Goal: Answer question/provide support: Share knowledge or assist other users

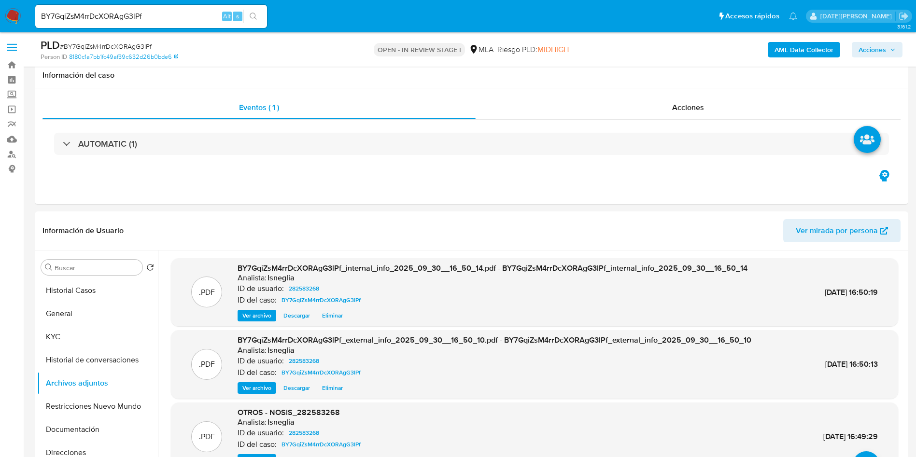
select select "10"
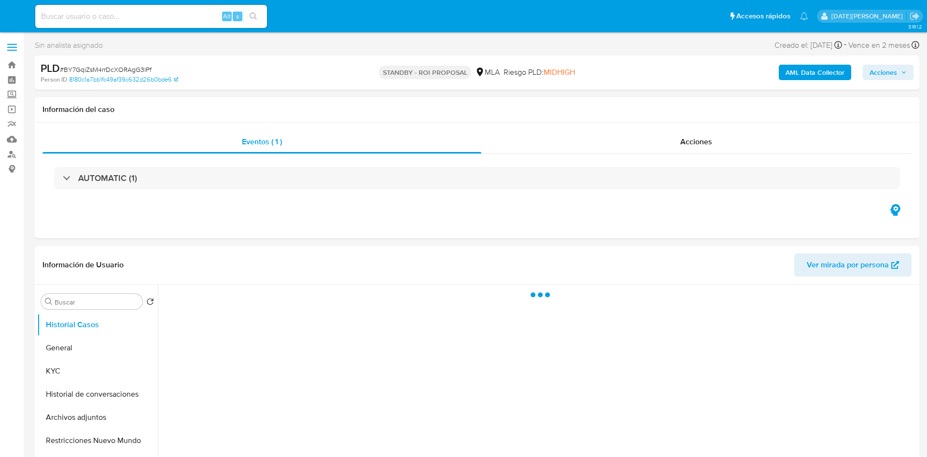
select select "10"
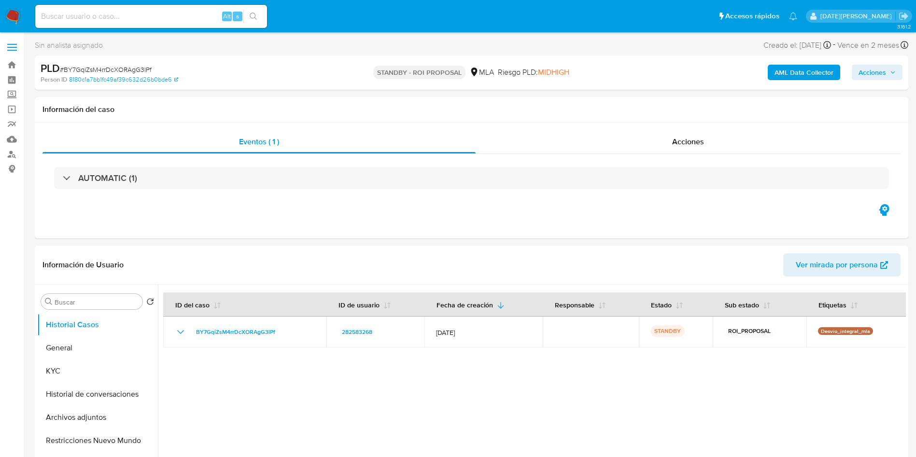
click at [137, 18] on input at bounding box center [151, 16] width 232 height 13
paste input "BY7GqiZsM4rrDcXORAgG3lPf"
click at [86, 351] on button "General" at bounding box center [93, 348] width 113 height 23
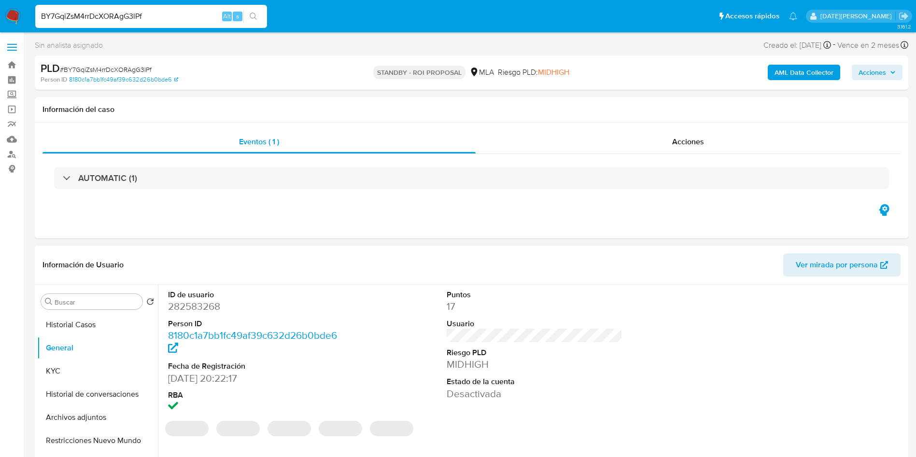
click at [206, 307] on dd "282583268" at bounding box center [256, 307] width 176 height 14
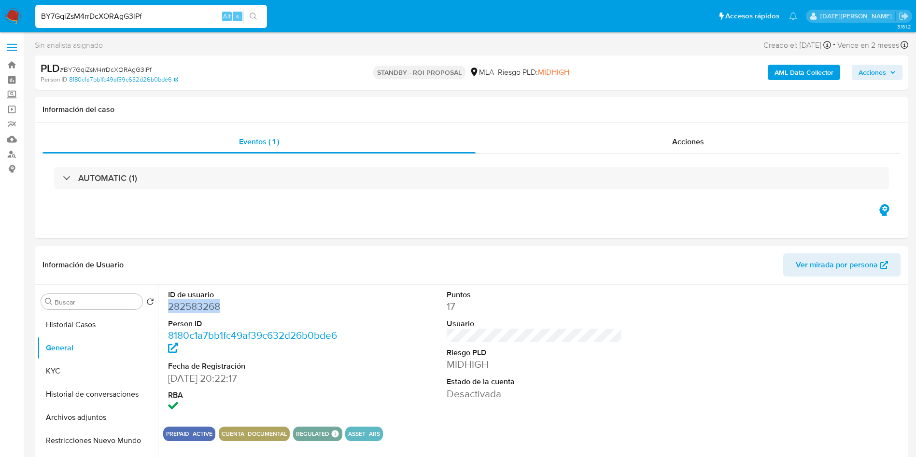
copy dd "282583268"
click at [125, 17] on input "BY7GqiZsM4rrDcXORAgG3lPf" at bounding box center [151, 16] width 232 height 13
click at [239, 20] on div "s" at bounding box center [238, 17] width 10 height 10
click at [254, 15] on icon "search-icon" at bounding box center [254, 17] width 8 height 8
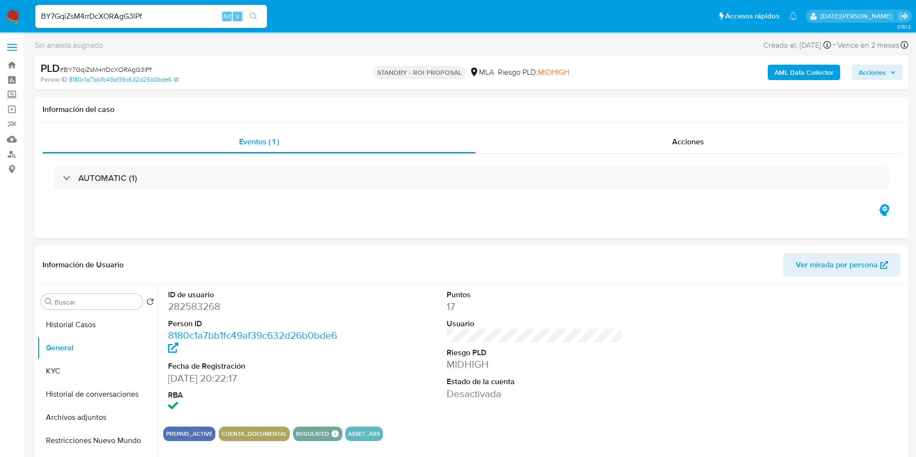
click at [255, 15] on icon "search-icon" at bounding box center [254, 17] width 8 height 8
click at [262, 47] on div "Sin analista asignado Asignado el: 17/09/2025 10:37:36 Creado el: 12/09/2025 Cr…" at bounding box center [471, 47] width 873 height 17
click at [97, 319] on button "Historial Casos" at bounding box center [93, 324] width 113 height 23
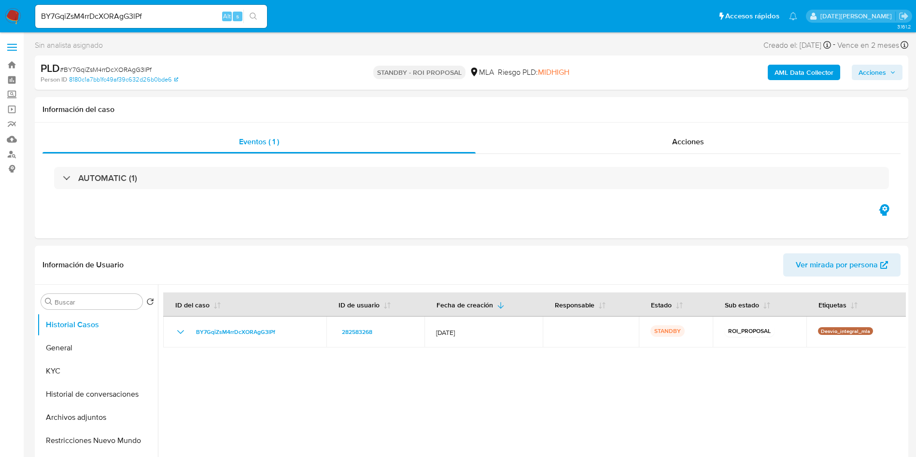
click at [123, 19] on input "BY7GqiZsM4rrDcXORAgG3lPf" at bounding box center [151, 16] width 232 height 13
paste input "5AdIfyaQ39xP9WqlvdBw4gXy"
type input "5AdIfyaQ39xP9WqlvdBw4gXy"
click at [260, 16] on button "search-icon" at bounding box center [253, 17] width 20 height 14
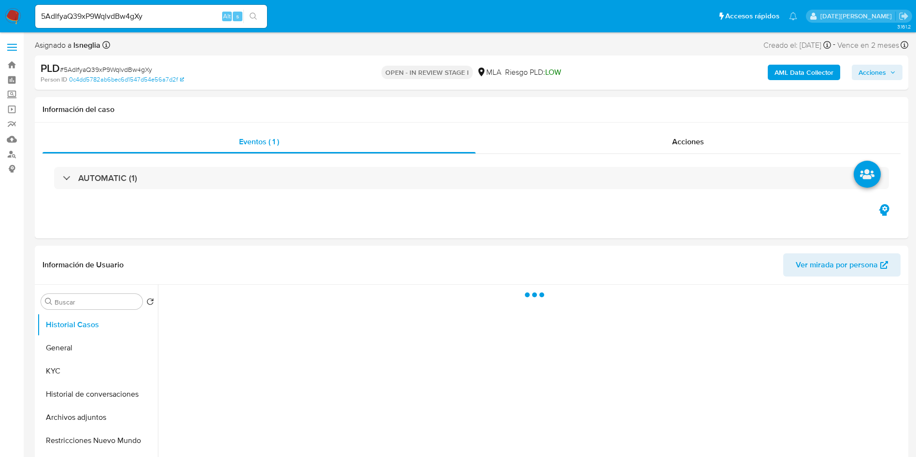
select select "10"
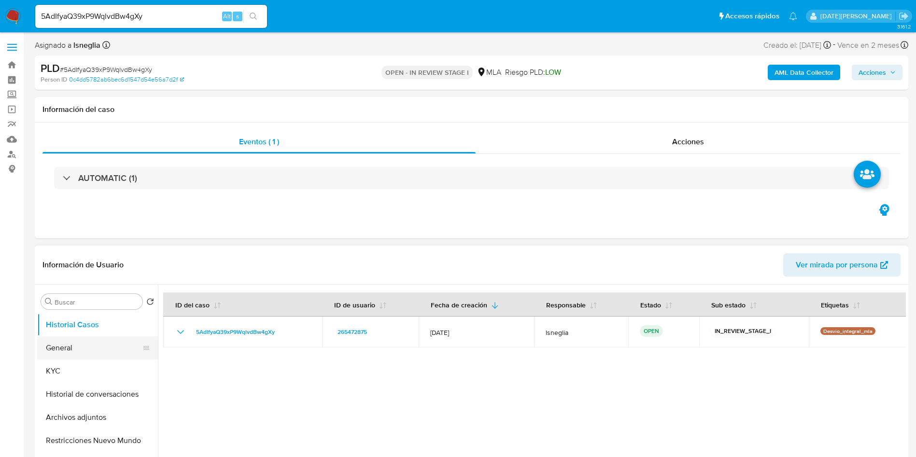
click at [77, 344] on button "General" at bounding box center [93, 348] width 113 height 23
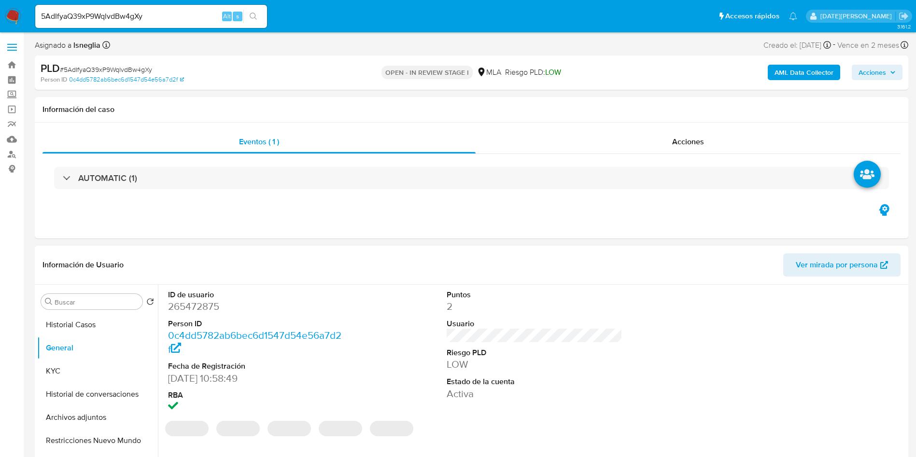
click at [206, 310] on dd "265472875" at bounding box center [256, 307] width 176 height 14
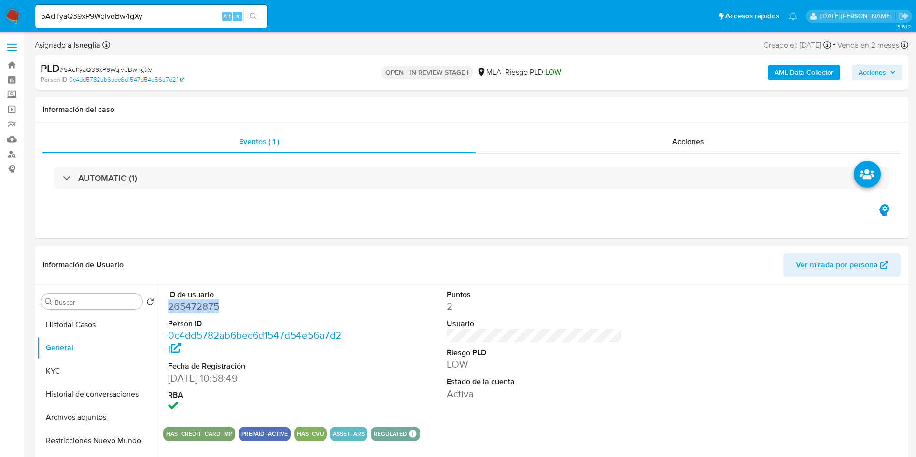
copy dd "265472875"
click at [192, 303] on dd "265472875" at bounding box center [256, 307] width 176 height 14
drag, startPoint x: 192, startPoint y: 303, endPoint x: 205, endPoint y: 303, distance: 13.0
click at [193, 303] on dd "265472875" at bounding box center [256, 307] width 176 height 14
click at [111, 355] on button "General" at bounding box center [93, 348] width 113 height 23
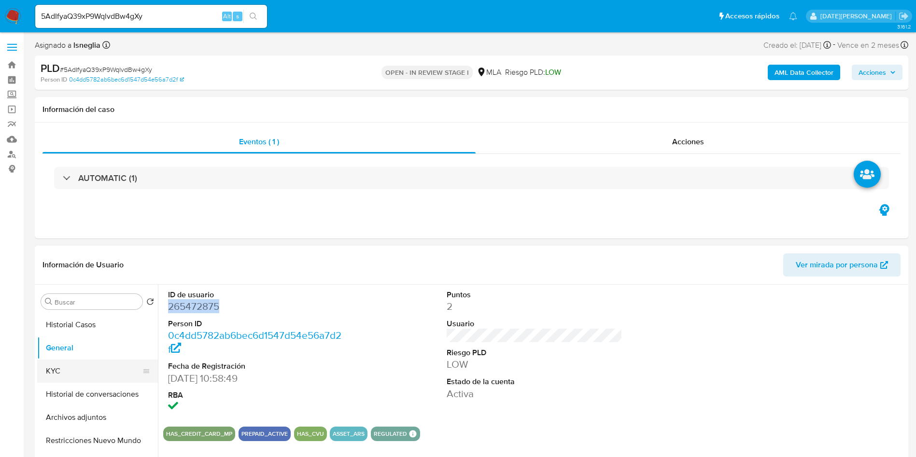
click at [93, 378] on button "KYC" at bounding box center [93, 371] width 113 height 23
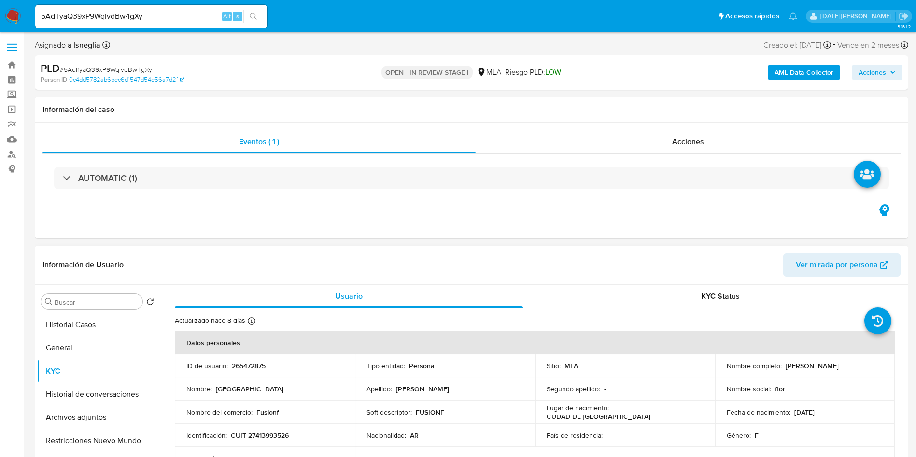
drag, startPoint x: 783, startPoint y: 366, endPoint x: 856, endPoint y: 366, distance: 72.9
click at [856, 366] on div "Nombre completo : Florencia Fernandez" at bounding box center [805, 366] width 157 height 9
copy p "[PERSON_NAME]"
drag, startPoint x: 232, startPoint y: 434, endPoint x: 308, endPoint y: 436, distance: 76.3
click at [308, 436] on div "Identificación : CUIT 27413993526" at bounding box center [264, 435] width 157 height 9
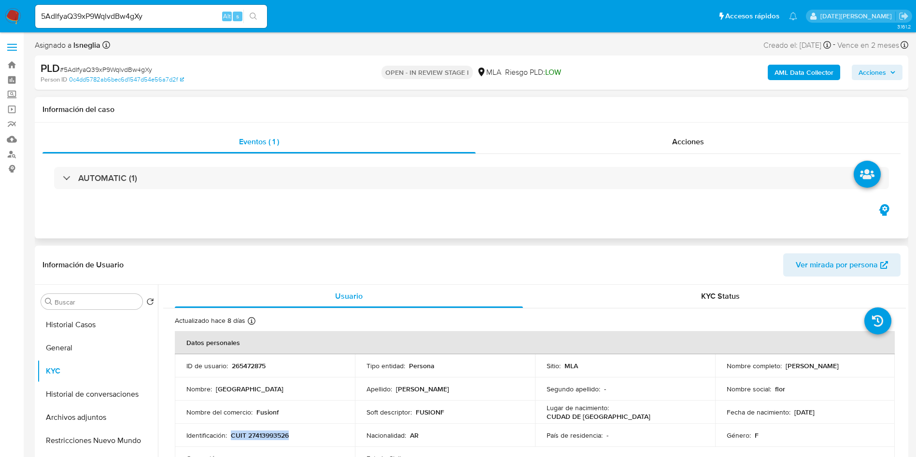
copy p "CUIT 27413993526"
click at [279, 431] on p "CUIT 27413993526" at bounding box center [260, 435] width 58 height 9
click at [271, 436] on p "CUIT 27413993526" at bounding box center [260, 435] width 58 height 9
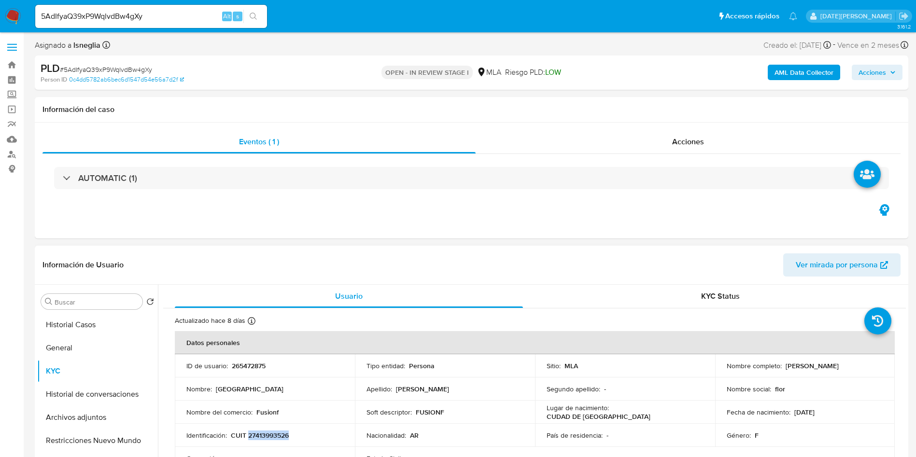
drag, startPoint x: 784, startPoint y: 365, endPoint x: 871, endPoint y: 366, distance: 86.9
click at [871, 366] on div "Nombre completo : Florencia Fernandez" at bounding box center [805, 366] width 157 height 9
copy p "[PERSON_NAME]"
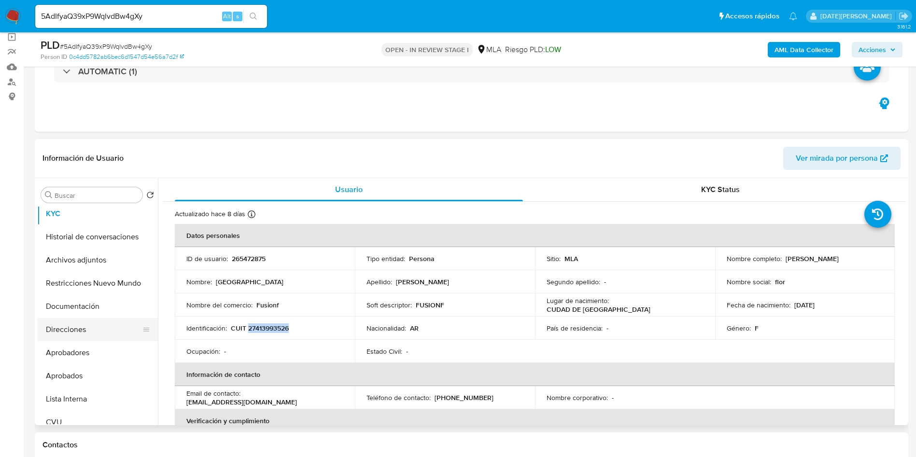
scroll to position [72, 0]
click at [67, 402] on button "CVU" at bounding box center [93, 400] width 113 height 23
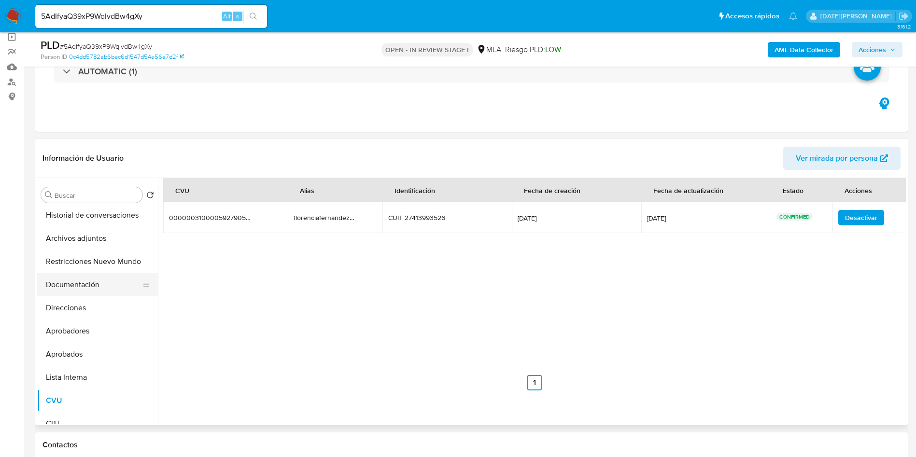
scroll to position [0, 0]
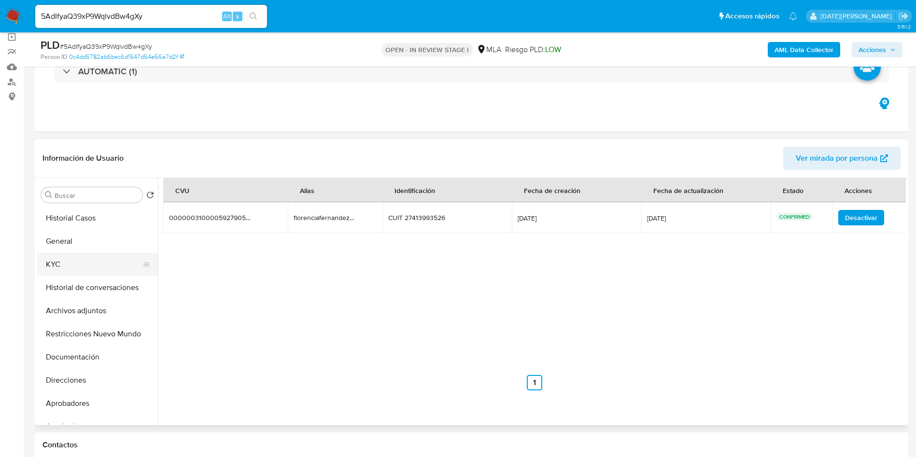
click at [84, 263] on button "KYC" at bounding box center [93, 264] width 113 height 23
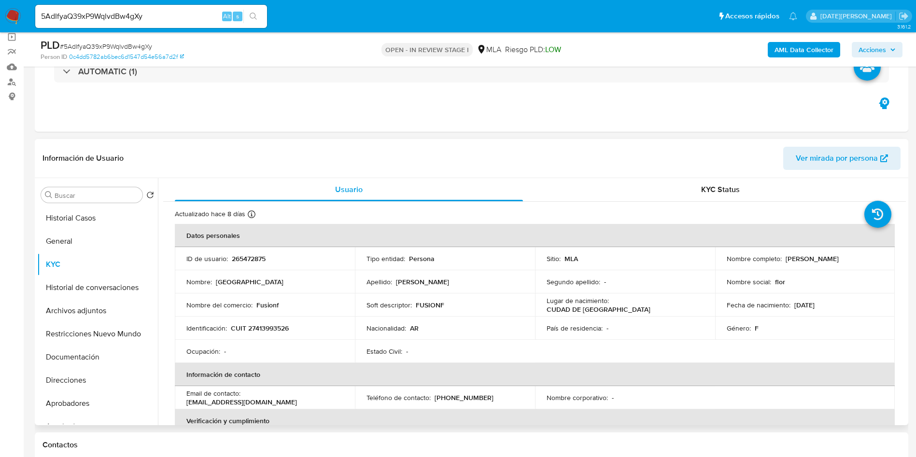
click at [244, 399] on p "fernandezflorencia@outlook.com" at bounding box center [241, 402] width 111 height 9
click at [321, 408] on td "Email de contacto : fernandezflorencia@outlook.com" at bounding box center [265, 397] width 180 height 23
click at [216, 400] on p "fernandezflorencia@outlook.com" at bounding box center [241, 402] width 111 height 9
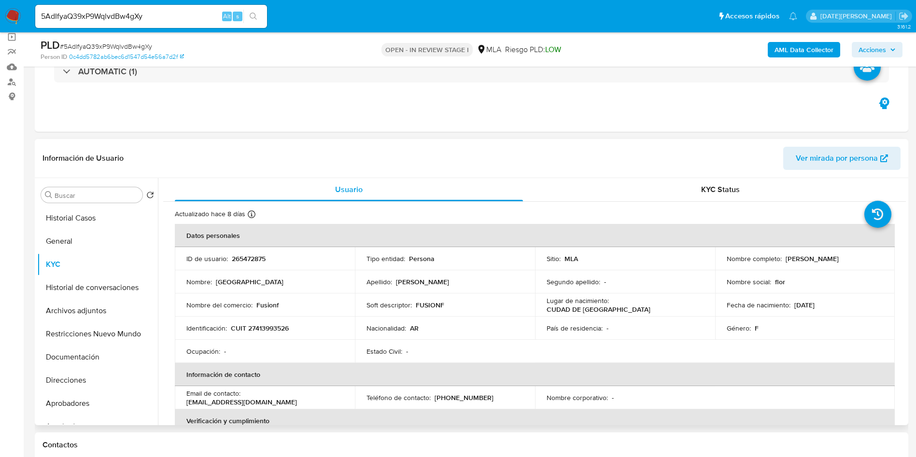
drag, startPoint x: 186, startPoint y: 400, endPoint x: 291, endPoint y: 400, distance: 104.3
click at [291, 400] on div "Email de contacto : fernandezflorencia@outlook.com" at bounding box center [264, 397] width 157 height 17
copy p "fernandezflorencia@outlook.com"
click at [456, 400] on p "(11) 31026654" at bounding box center [464, 398] width 59 height 9
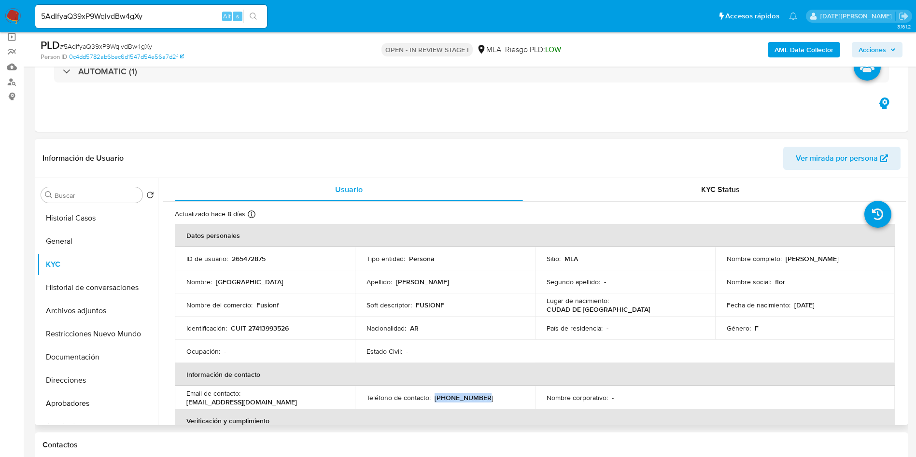
drag, startPoint x: 433, startPoint y: 398, endPoint x: 482, endPoint y: 398, distance: 49.2
click at [482, 398] on div "Teléfono de contacto : (11) 31026654" at bounding box center [444, 398] width 157 height 9
copy p "(11) 31026654"
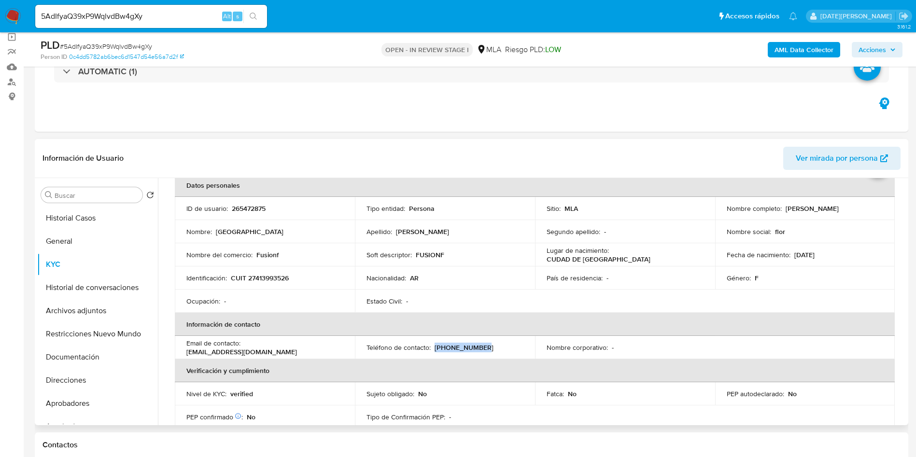
scroll to position [72, 0]
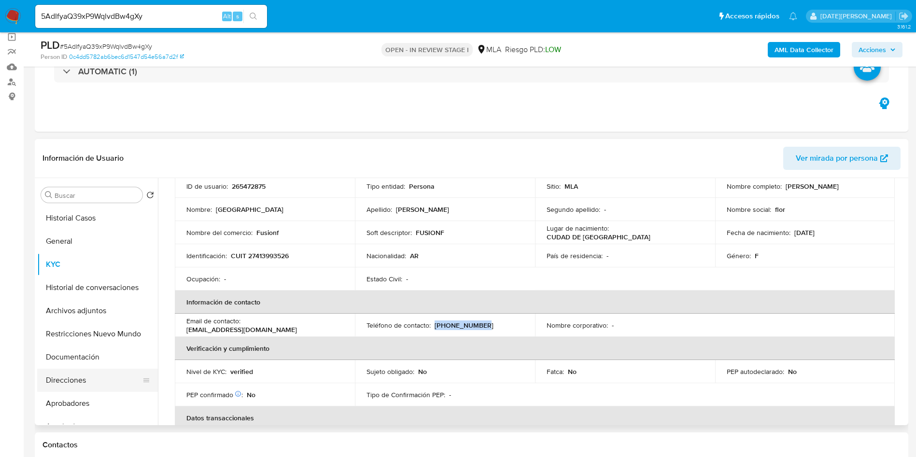
click at [69, 383] on button "Direcciones" at bounding box center [93, 380] width 113 height 23
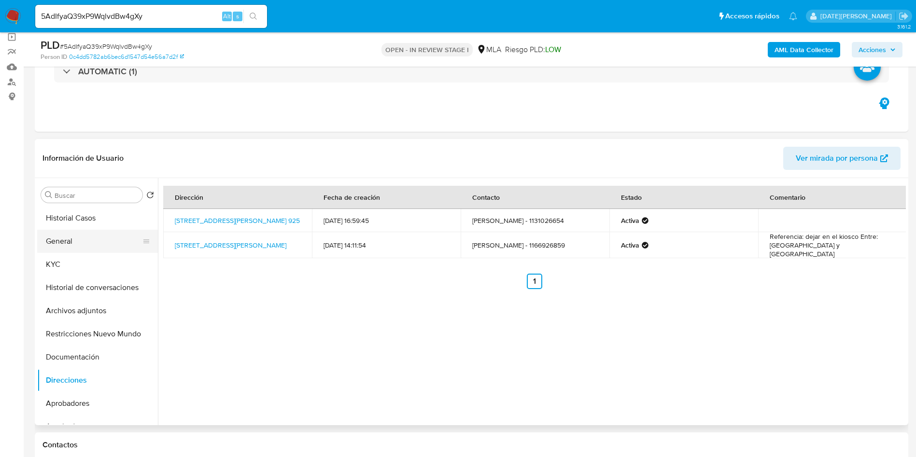
click at [75, 236] on button "General" at bounding box center [93, 241] width 113 height 23
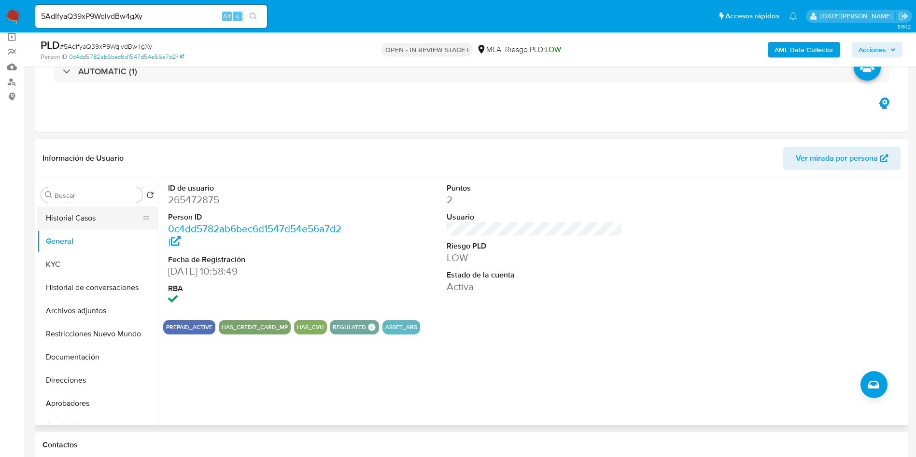
click at [86, 219] on button "Historial Casos" at bounding box center [93, 218] width 113 height 23
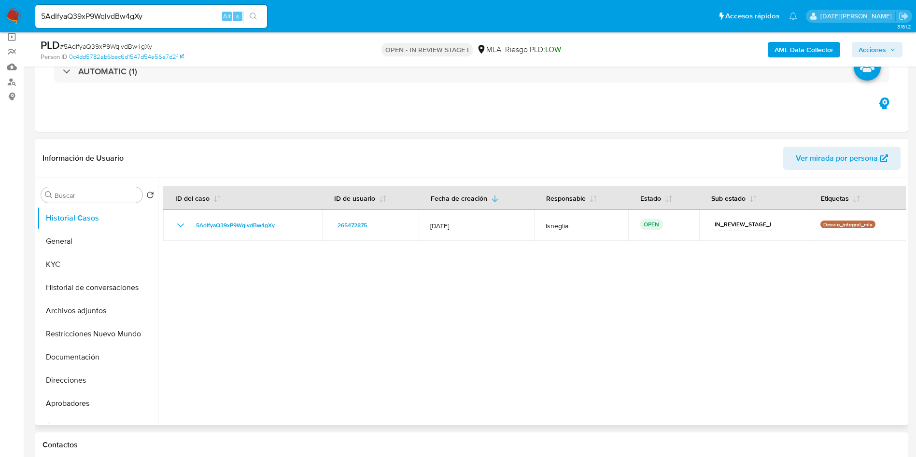
scroll to position [362, 0]
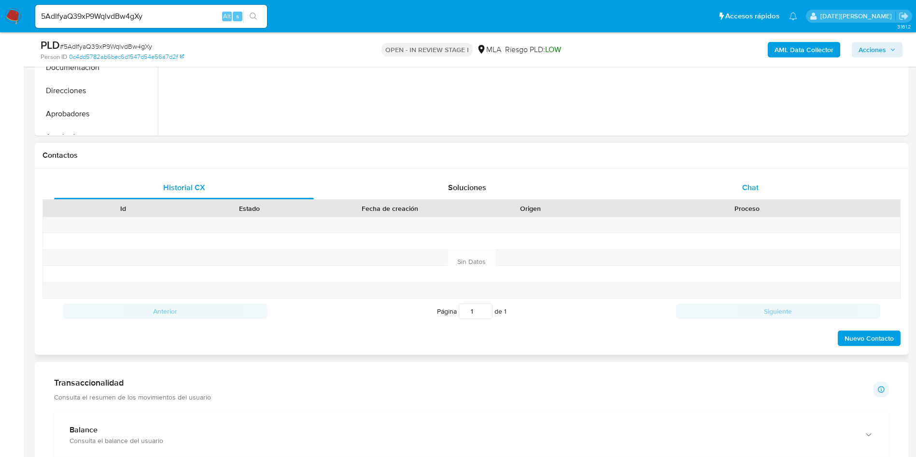
click at [749, 190] on span "Chat" at bounding box center [750, 187] width 16 height 11
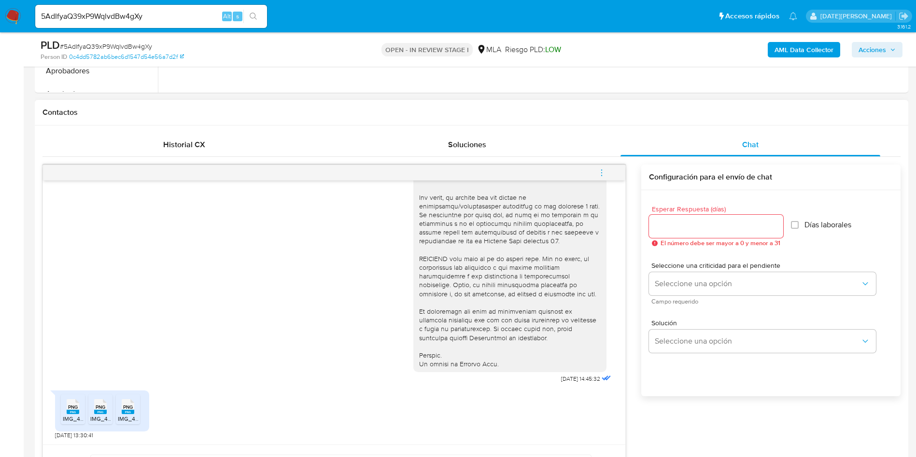
scroll to position [435, 0]
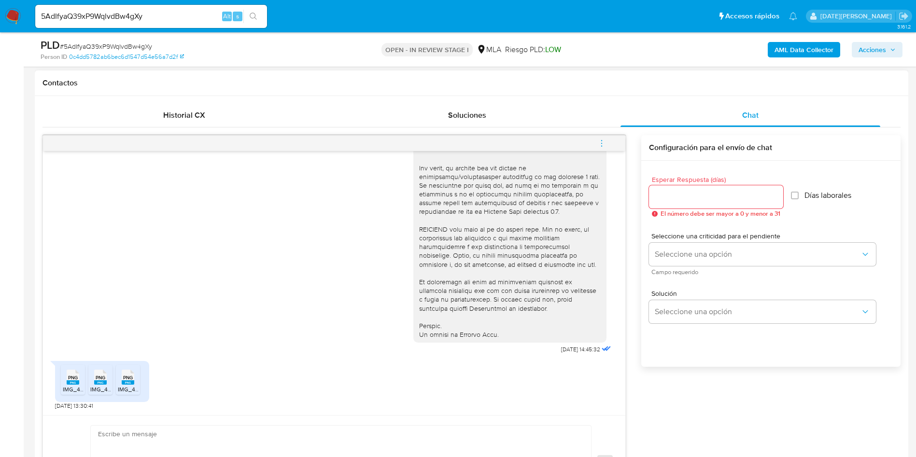
click at [71, 381] on rect at bounding box center [73, 382] width 13 height 4
click at [98, 379] on span "PNG" at bounding box center [101, 378] width 10 height 6
click at [134, 381] on div "PNG PNG" at bounding box center [128, 376] width 20 height 19
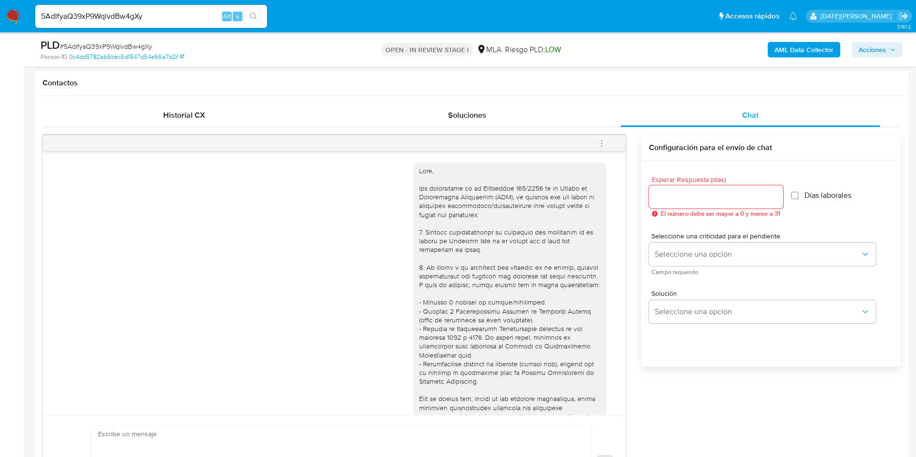
scroll to position [145, 0]
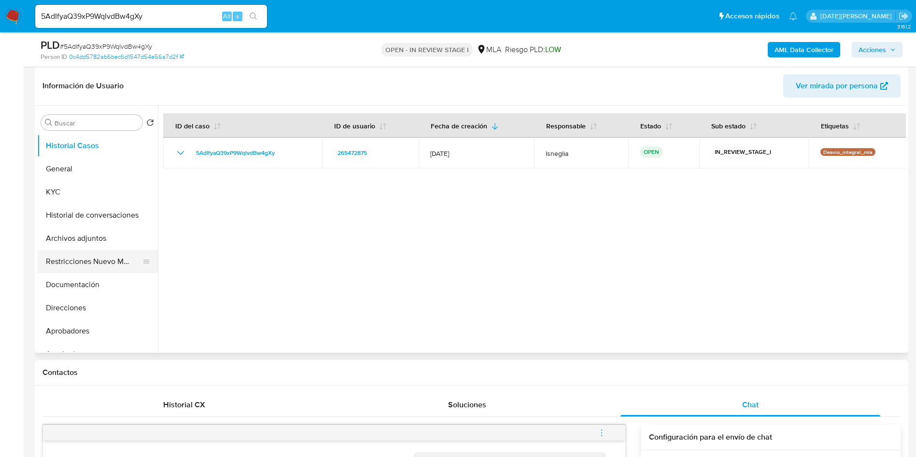
click at [106, 257] on button "Restricciones Nuevo Mundo" at bounding box center [93, 261] width 113 height 23
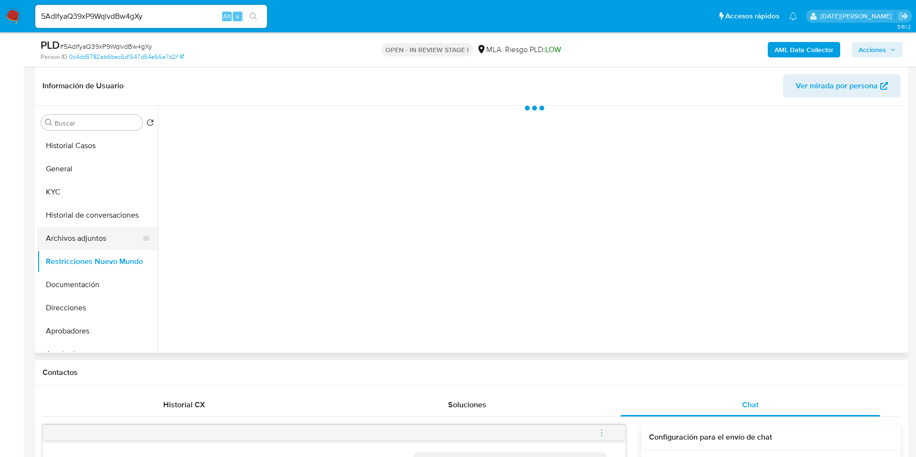
click at [102, 232] on button "Archivos adjuntos" at bounding box center [93, 238] width 113 height 23
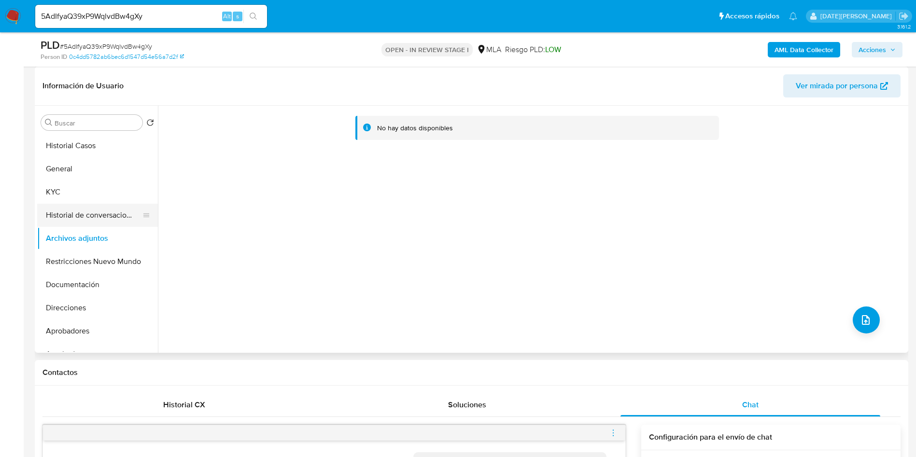
click at [105, 214] on button "Historial de conversaciones" at bounding box center [93, 215] width 113 height 23
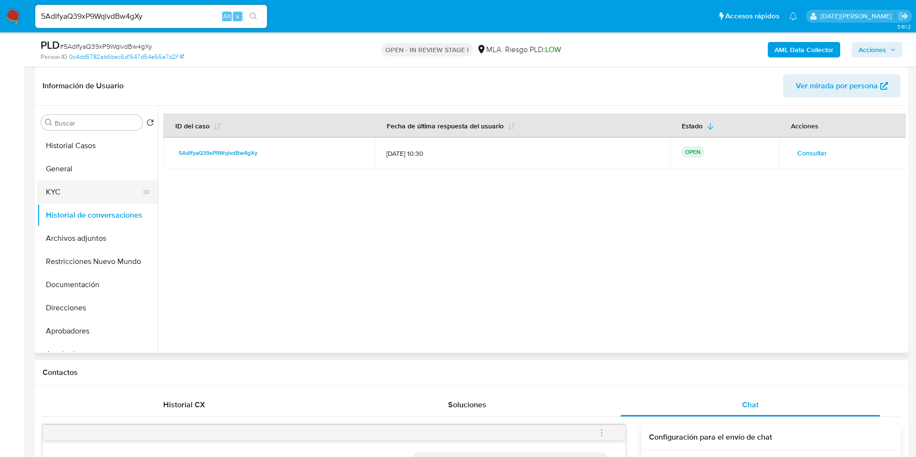
click at [103, 189] on button "KYC" at bounding box center [93, 192] width 113 height 23
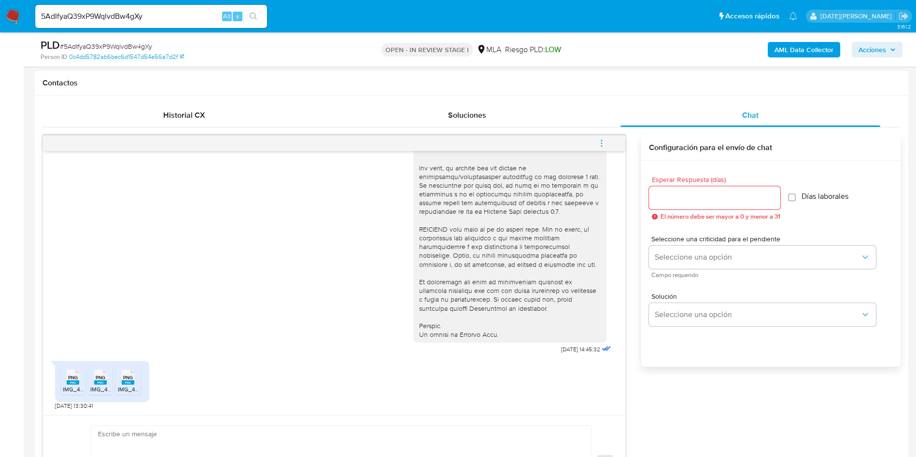
scroll to position [345, 0]
click at [703, 192] on input "Esperar Respuesta (días)" at bounding box center [714, 198] width 131 height 13
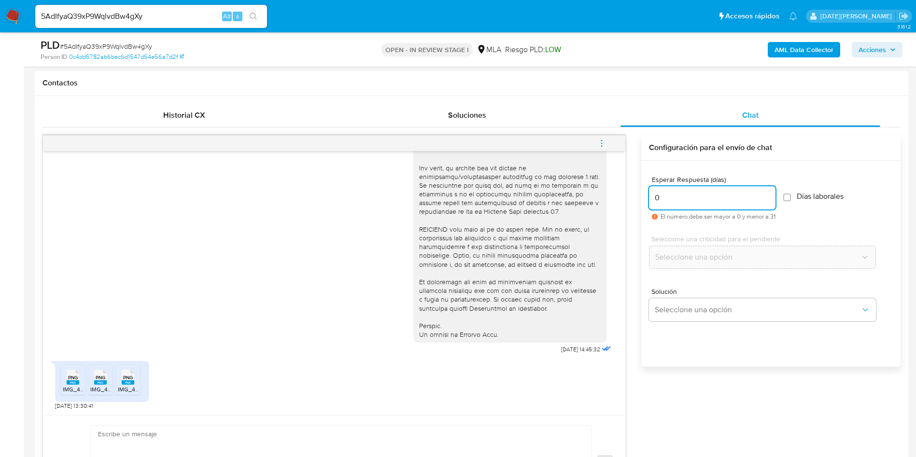
type input "0"
click at [235, 422] on div "Enviar" at bounding box center [334, 462] width 582 height 95
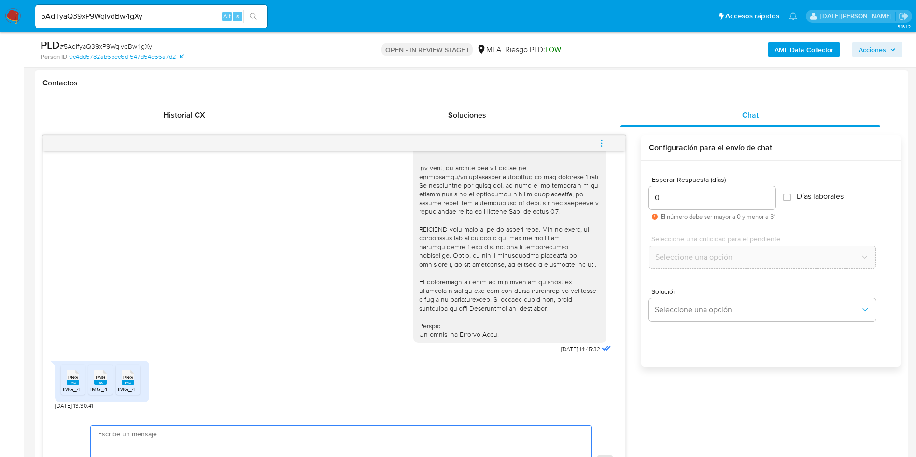
click at [206, 440] on textarea at bounding box center [338, 463] width 481 height 74
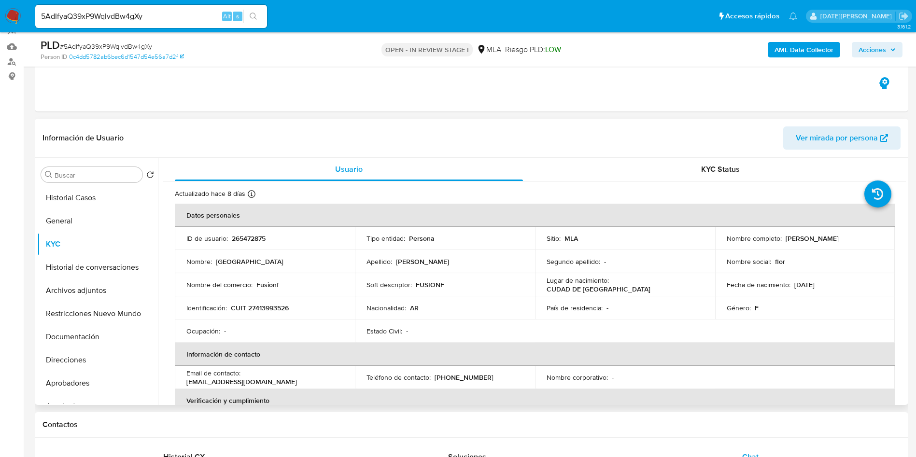
scroll to position [72, 0]
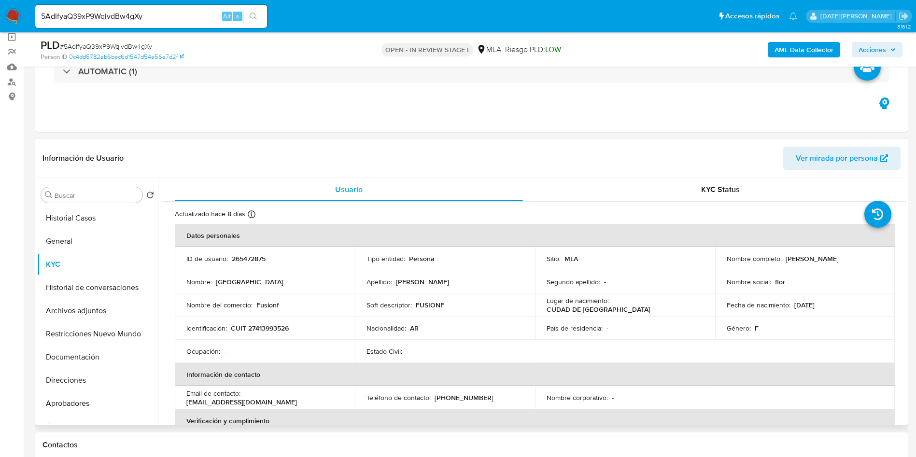
drag, startPoint x: 783, startPoint y: 256, endPoint x: 846, endPoint y: 259, distance: 63.3
click at [846, 259] on div "Nombre completo : Florencia Fernandez" at bounding box center [805, 258] width 157 height 9
copy p "[PERSON_NAME]"
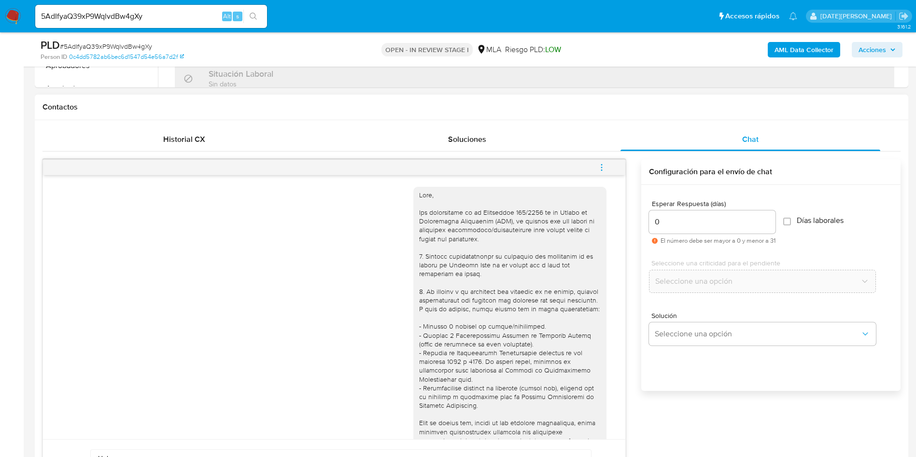
scroll to position [579, 0]
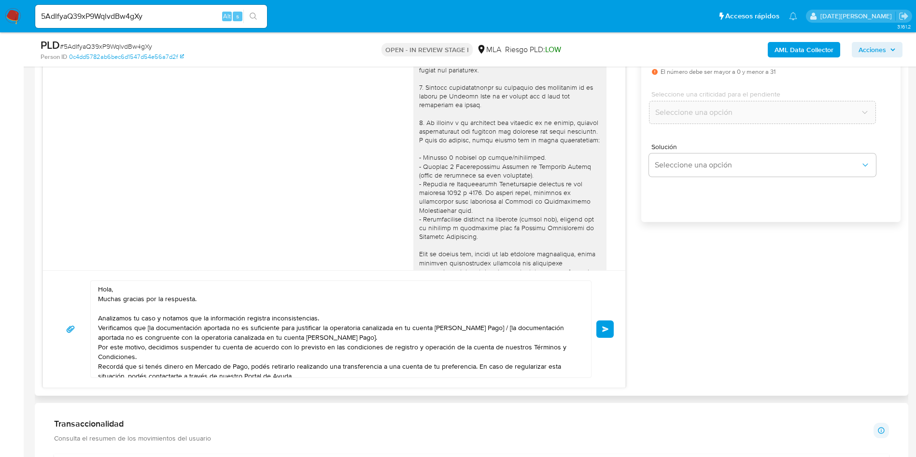
click at [132, 295] on textarea "Hola, Muchas gracias por la respuesta. Analizamos tu caso y notamos que la info…" at bounding box center [338, 329] width 481 height 97
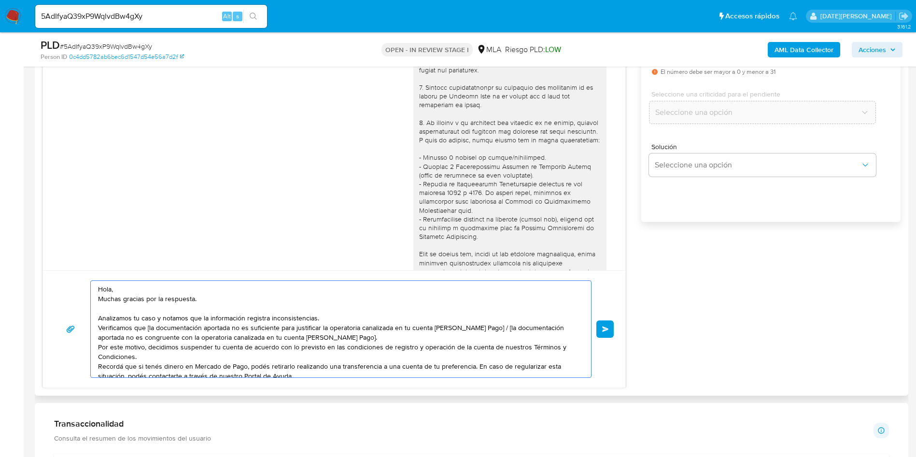
click at [137, 286] on textarea "Hola, Muchas gracias por la respuesta. Analizamos tu caso y notamos que la info…" at bounding box center [338, 329] width 481 height 97
paste textarea "[PERSON_NAME]"
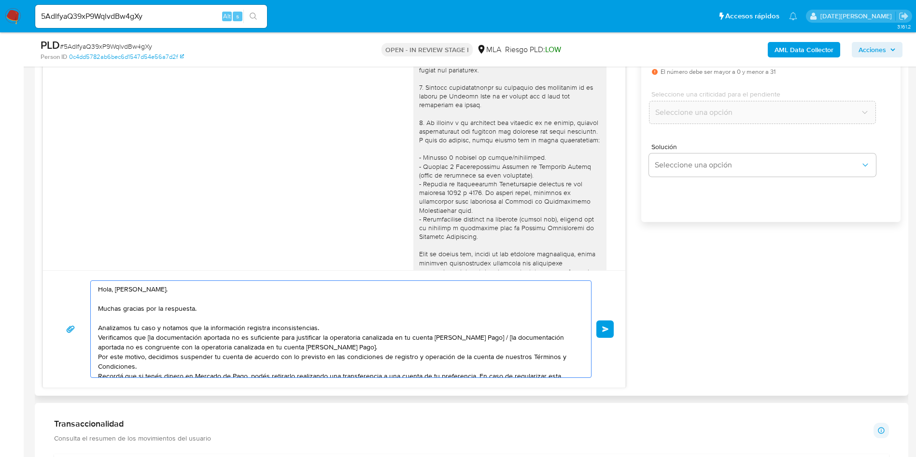
click at [338, 329] on textarea "Hola, Florencia Fernandez. Muchas gracias por la respuesta. Analizamos tu caso …" at bounding box center [338, 329] width 481 height 97
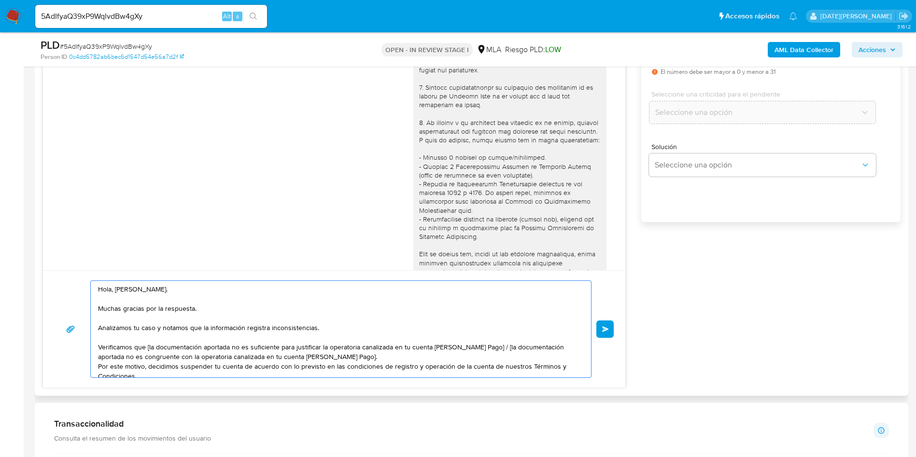
drag, startPoint x: 485, startPoint y: 347, endPoint x: 493, endPoint y: 352, distance: 9.4
click at [493, 352] on textarea "Hola, Florencia Fernandez. Muchas gracias por la respuesta. Analizamos tu caso …" at bounding box center [338, 329] width 481 height 97
click at [146, 352] on textarea "Hola, Florencia Fernandez. Muchas gracias por la respuesta. Analizamos tu caso …" at bounding box center [338, 329] width 481 height 97
click at [150, 349] on textarea "Hola, Florencia Fernandez. Muchas gracias por la respuesta. Analizamos tu caso …" at bounding box center [338, 329] width 481 height 97
click at [120, 47] on span "# 5AdIfyaQ39xP9WqlvdBw4gXy" at bounding box center [106, 47] width 92 height 10
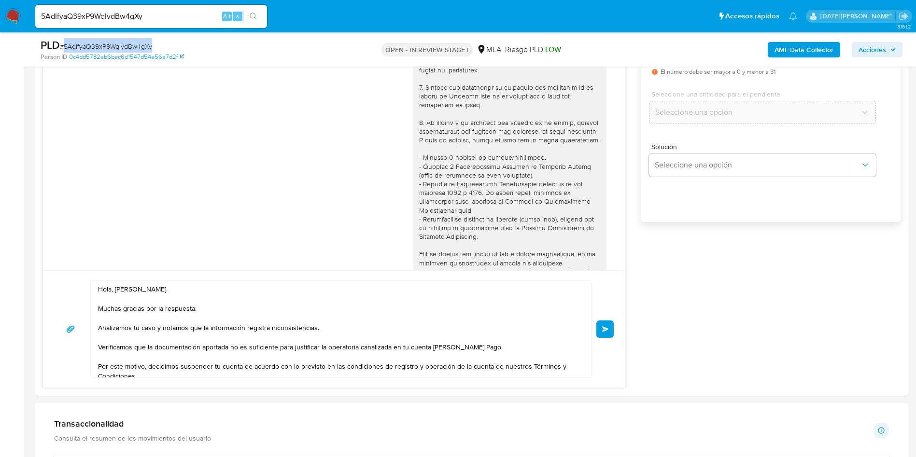
click at [120, 47] on span "# 5AdIfyaQ39xP9WqlvdBw4gXy" at bounding box center [106, 47] width 92 height 10
copy span "5AdIfyaQ39xP9WqlvdBw4gXy"
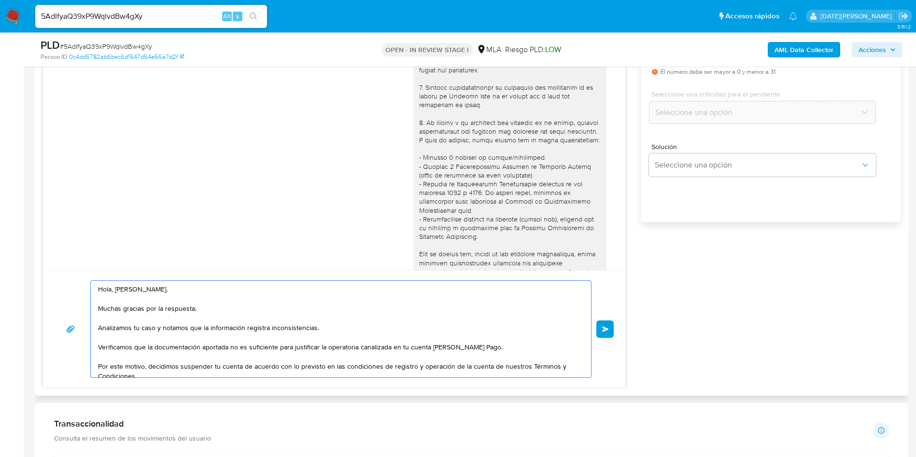
click at [283, 322] on textarea "Hola, Florencia Fernandez. Muchas gracias por la respuesta. Analizamos tu caso …" at bounding box center [338, 329] width 481 height 97
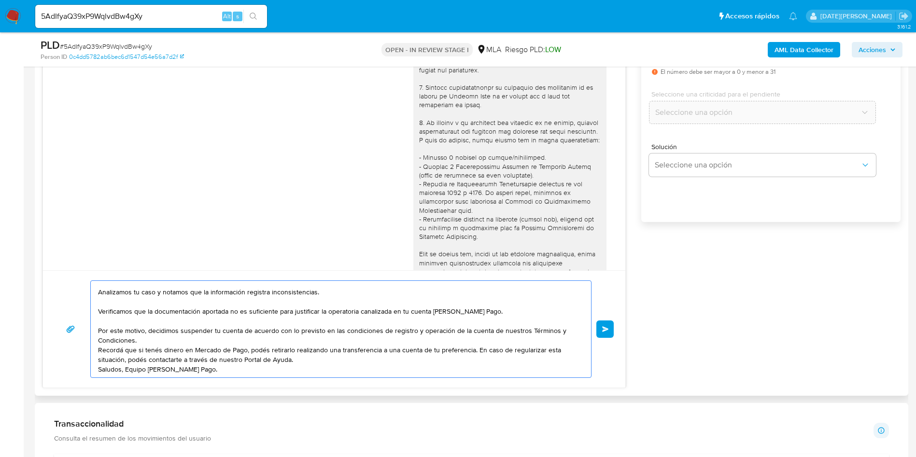
scroll to position [42, 0]
click at [373, 330] on textarea "Hola, Florencia Fernandez. Muchas gracias por la respuesta. Analizamos tu caso …" at bounding box center [338, 329] width 481 height 97
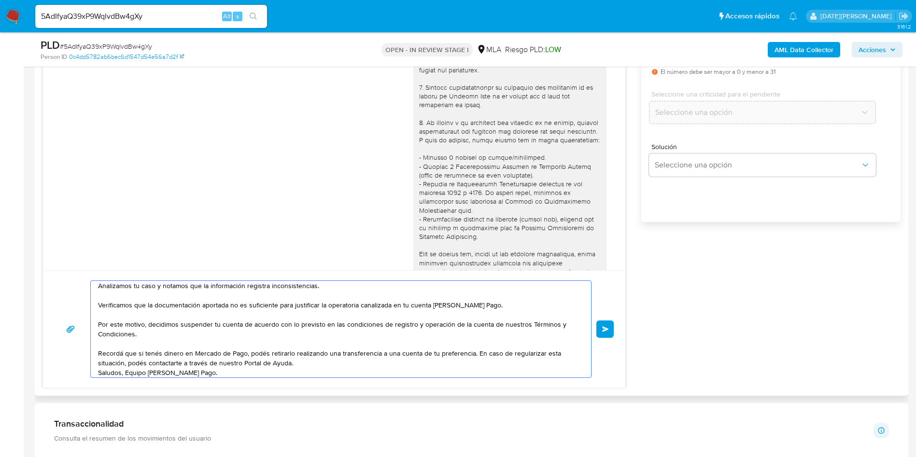
scroll to position [74, 0]
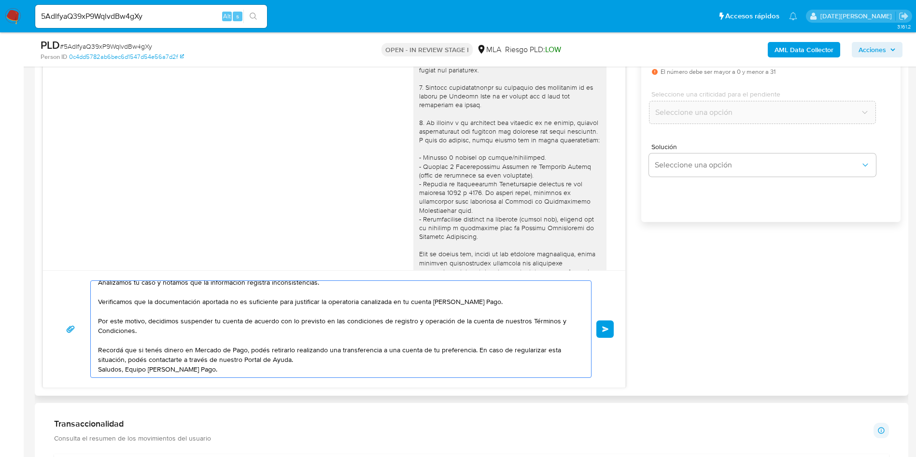
click at [347, 322] on textarea "Hola, Florencia Fernandez. Muchas gracias por la respuesta. Analizamos tu caso …" at bounding box center [338, 329] width 481 height 97
click at [327, 333] on textarea "Hola, Florencia Fernandez. Muchas gracias por la respuesta. Analizamos tu caso …" at bounding box center [338, 329] width 481 height 97
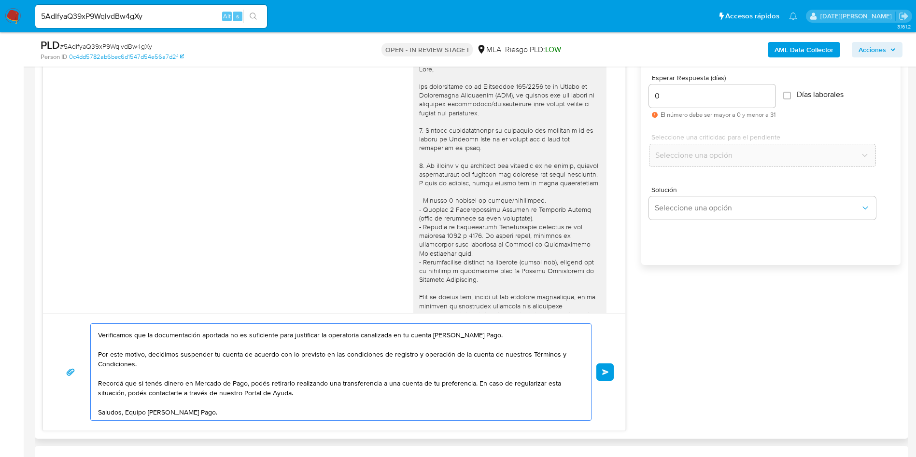
scroll to position [507, 0]
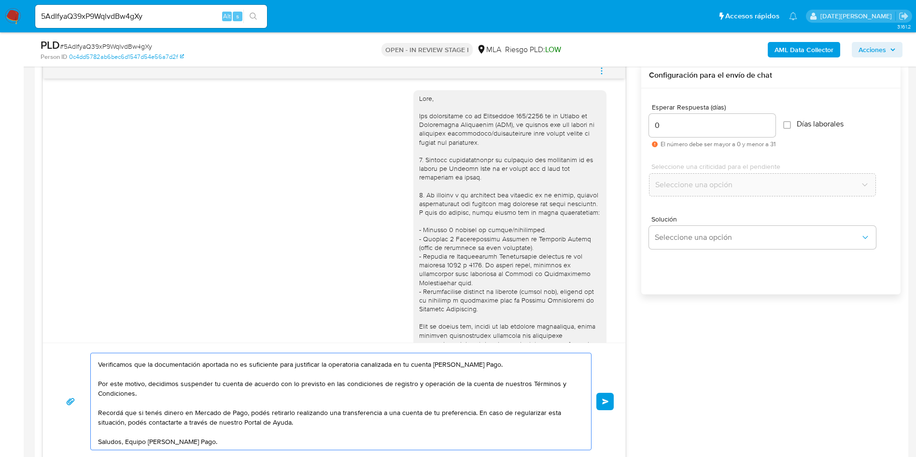
type textarea "Hola, Florencia Fernandez. Muchas gracias por la respuesta. Analizamos tu caso …"
click at [604, 400] on span "Enviar" at bounding box center [605, 402] width 7 height 6
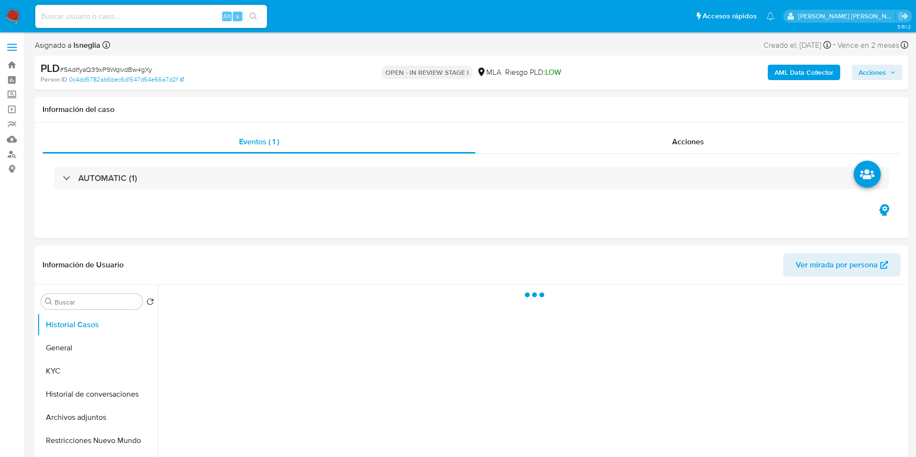
select select "10"
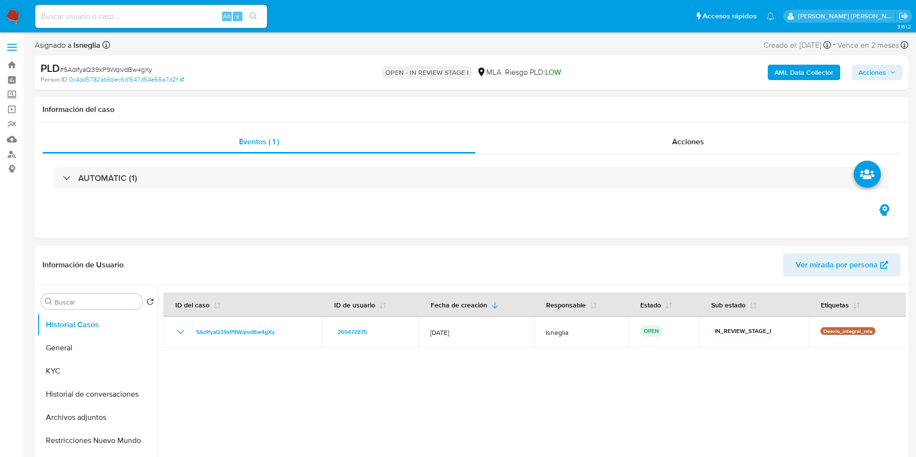
click at [7, 16] on img at bounding box center [13, 16] width 16 height 16
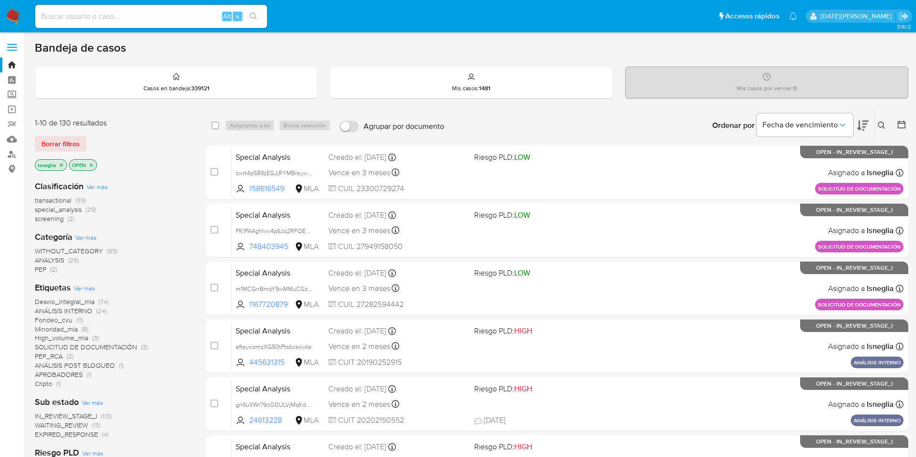
click at [884, 125] on icon at bounding box center [882, 126] width 8 height 8
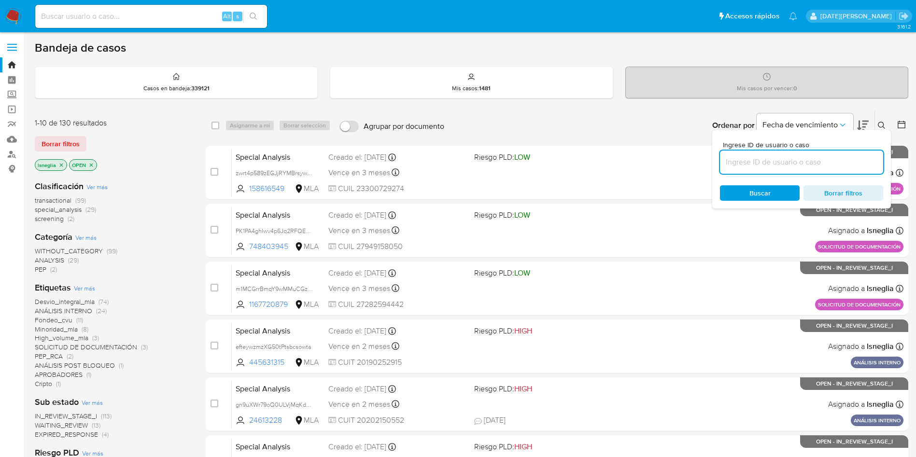
click at [799, 160] on input at bounding box center [801, 162] width 163 height 13
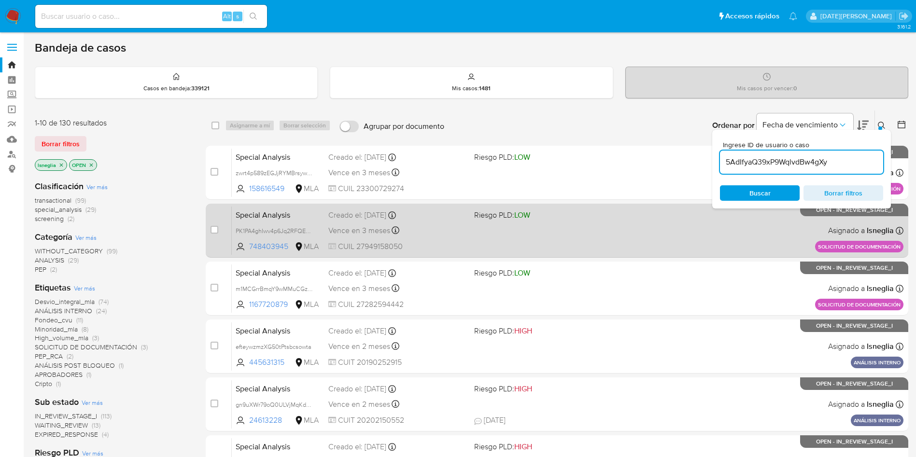
type input "5AdIfyaQ39xP9WqlvdBw4gXy"
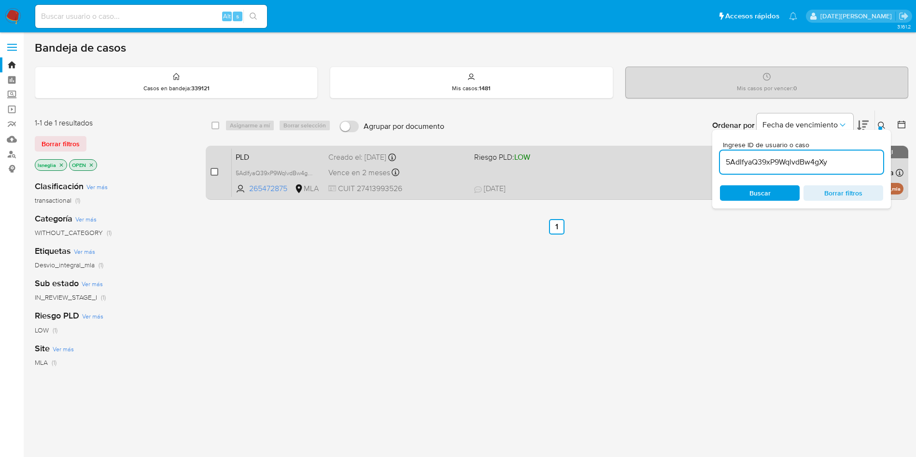
click at [212, 172] on input "checkbox" at bounding box center [215, 172] width 8 height 8
checkbox input "true"
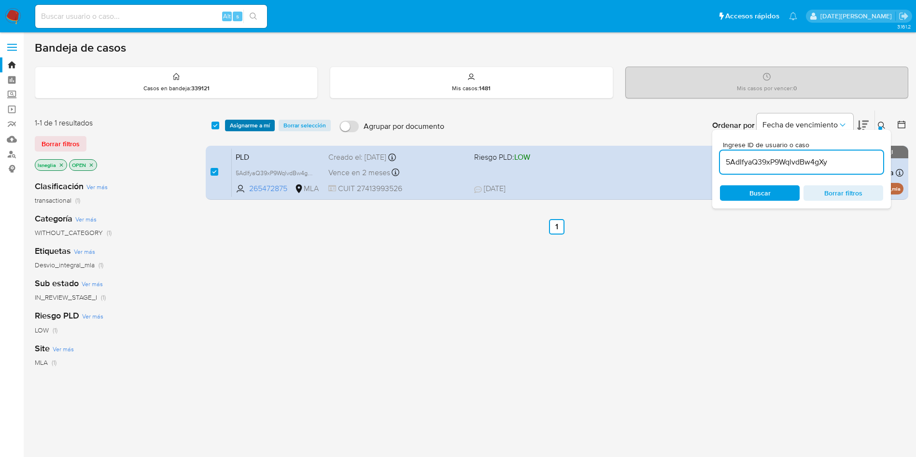
click at [249, 124] on span "Asignarme a mí" at bounding box center [250, 126] width 40 height 10
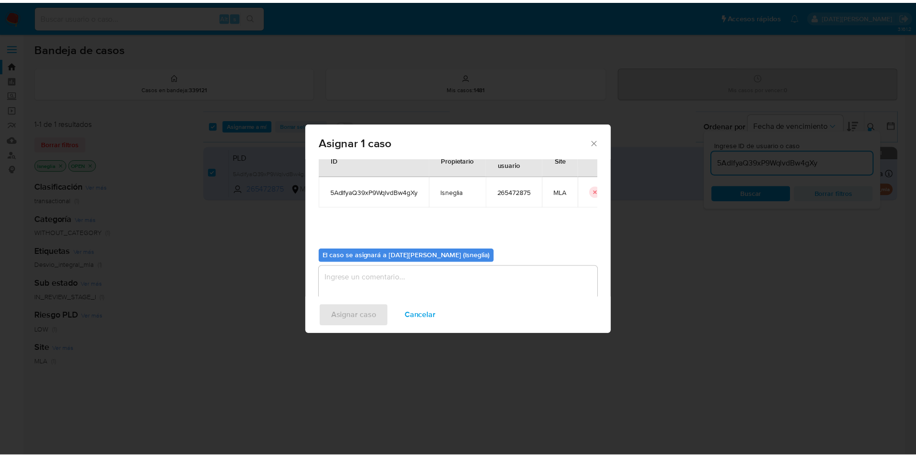
scroll to position [50, 0]
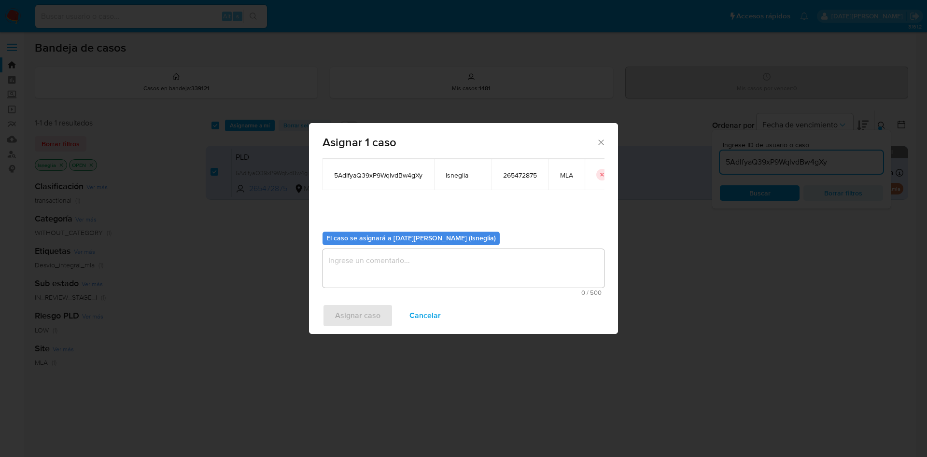
click at [407, 277] on textarea "assign-modal" at bounding box center [464, 268] width 282 height 39
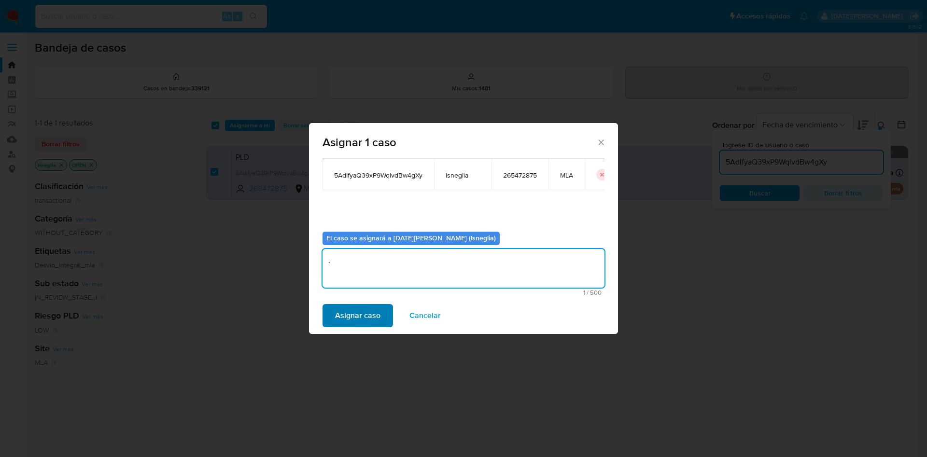
type textarea "."
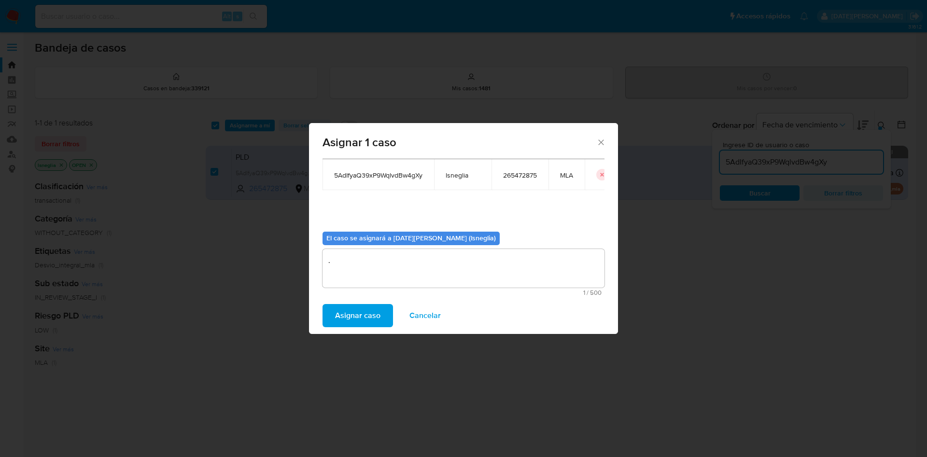
click at [359, 313] on span "Asignar caso" at bounding box center [357, 315] width 45 height 21
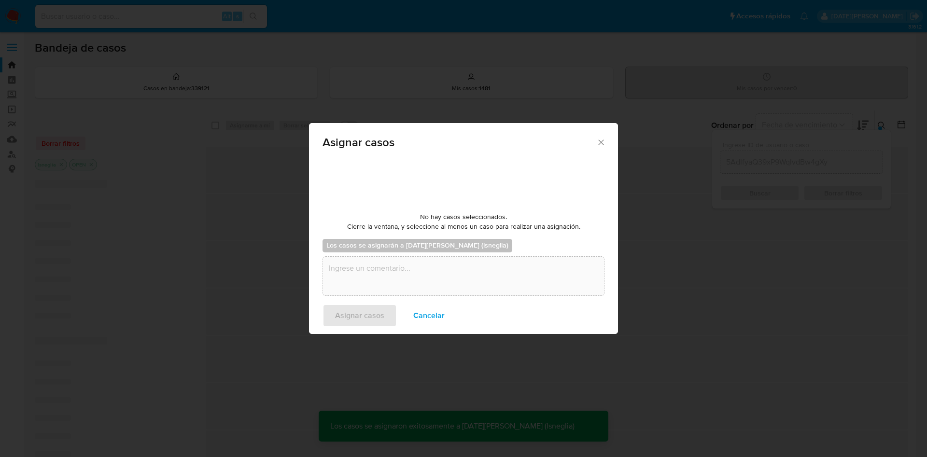
checkbox input "false"
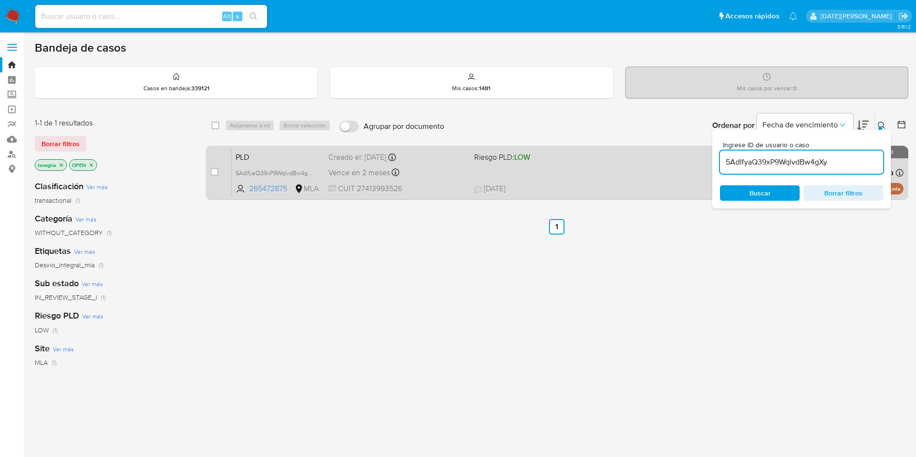
click at [279, 152] on span "PLD" at bounding box center [278, 156] width 85 height 13
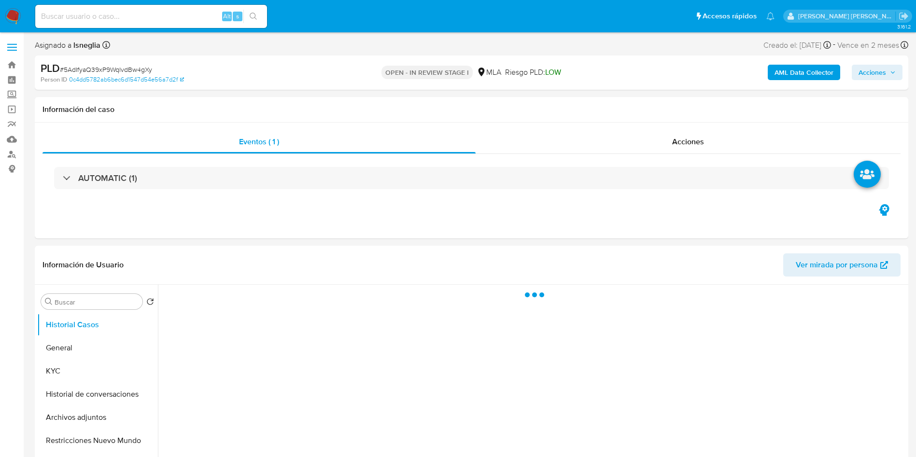
select select "10"
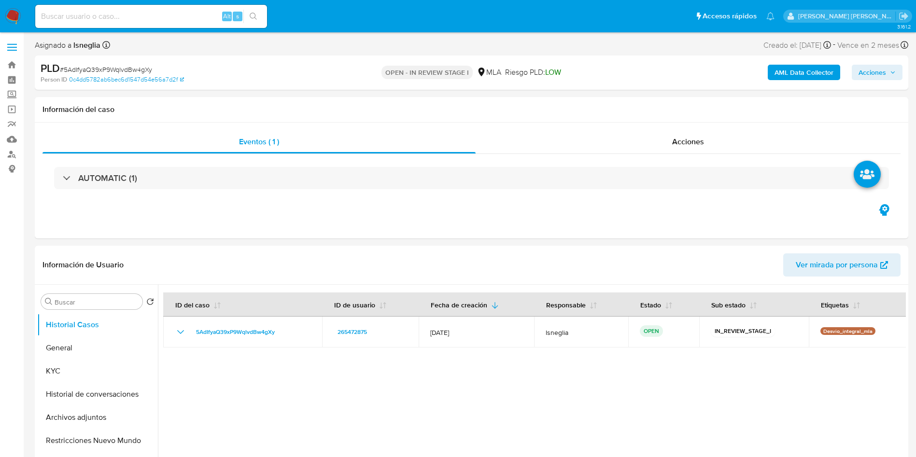
click at [119, 69] on span "# 5AdIfyaQ39xP9WqlvdBw4gXy" at bounding box center [106, 70] width 92 height 10
copy span "5AdIfyaQ39xP9WqlvdBw4gXy"
click at [10, 15] on img at bounding box center [13, 16] width 16 height 16
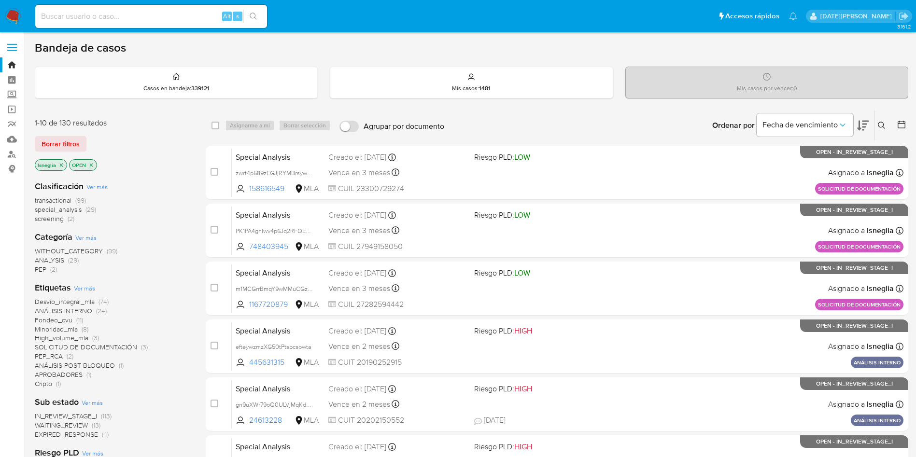
click at [874, 131] on div "Ingrese ID de usuario o caso Buscar Borrar filtros" at bounding box center [882, 126] width 16 height 30
click at [887, 124] on button at bounding box center [883, 126] width 16 height 12
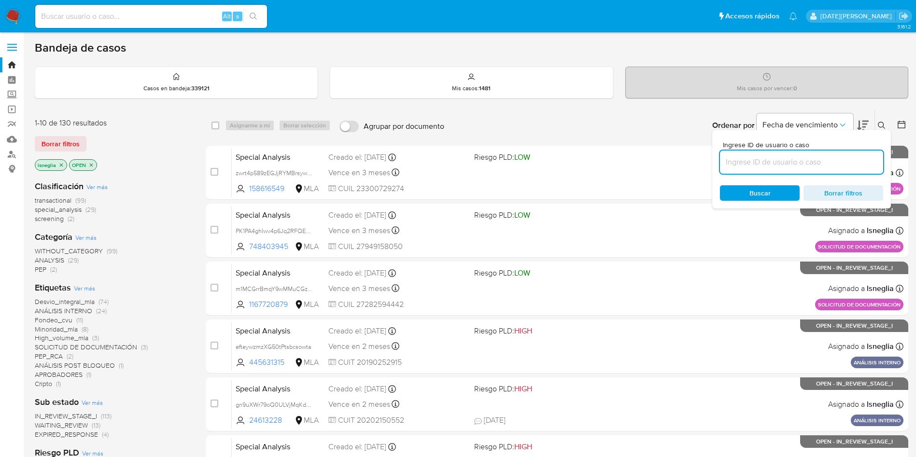
click at [789, 156] on input at bounding box center [801, 162] width 163 height 13
type input "5AdIfyaQ39xP9WqlvdBw4gXy"
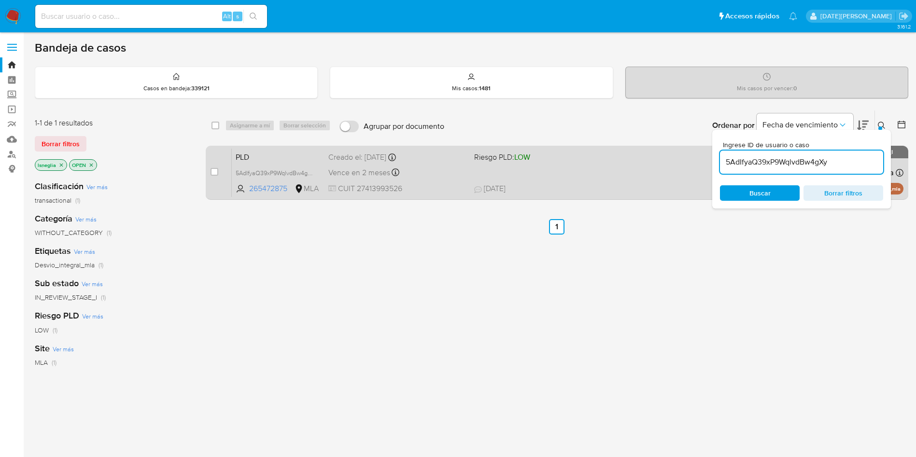
drag, startPoint x: 215, startPoint y: 170, endPoint x: 222, endPoint y: 155, distance: 16.4
click at [214, 170] on input "checkbox" at bounding box center [215, 172] width 8 height 8
checkbox input "true"
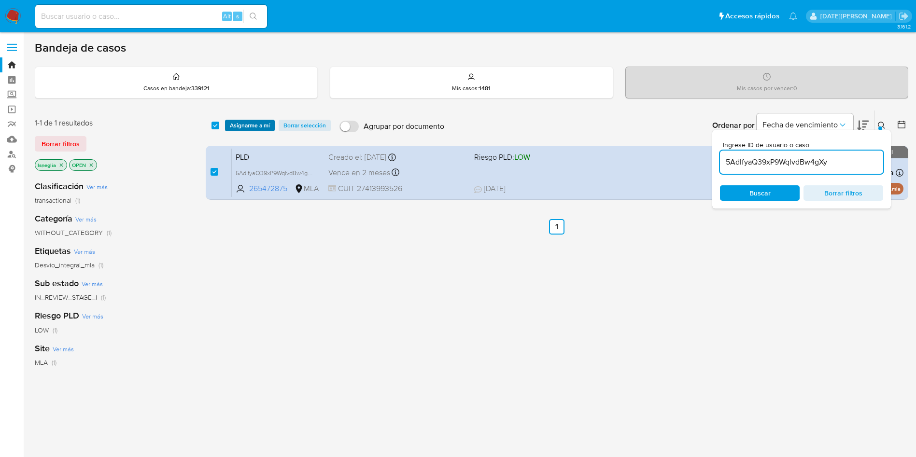
click at [247, 127] on span "Asignarme a mí" at bounding box center [250, 126] width 40 height 10
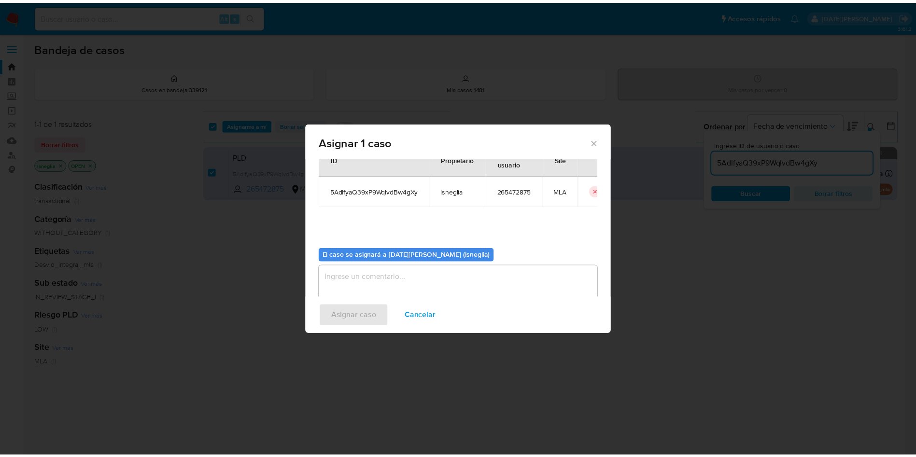
scroll to position [50, 0]
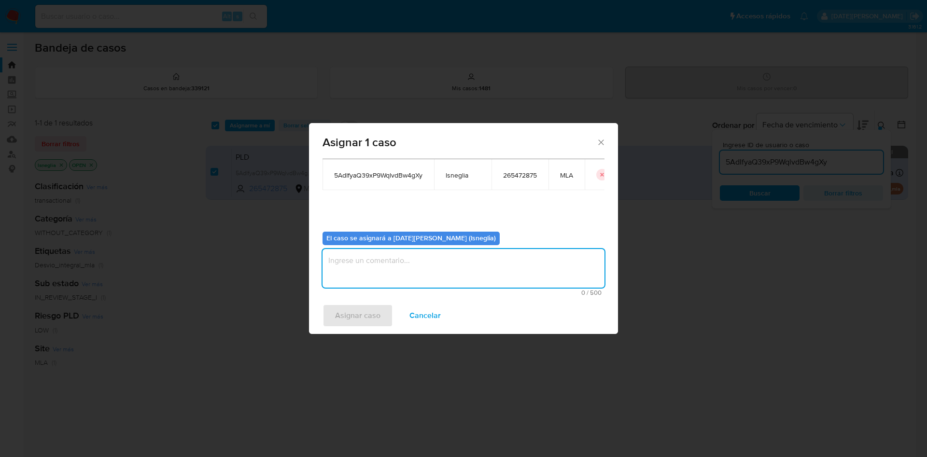
click at [403, 280] on textarea "assign-modal" at bounding box center [464, 268] width 282 height 39
type textarea "."
click at [345, 313] on span "Asignar caso" at bounding box center [357, 315] width 45 height 21
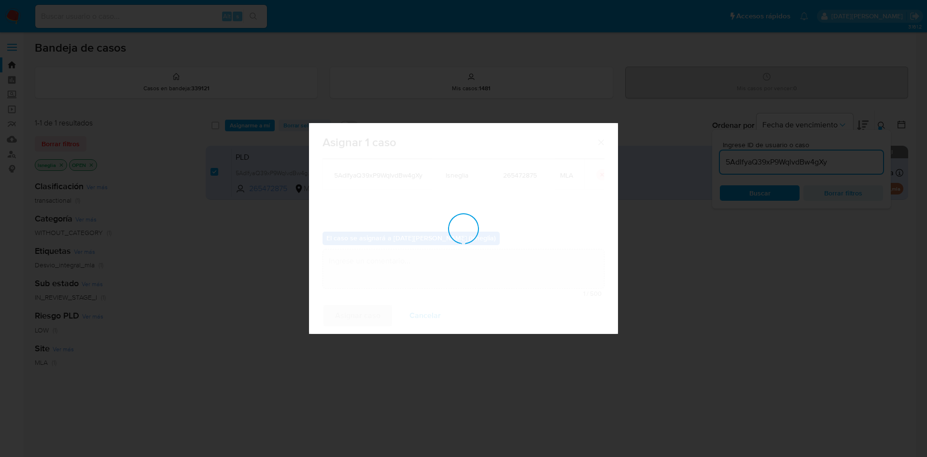
checkbox input "false"
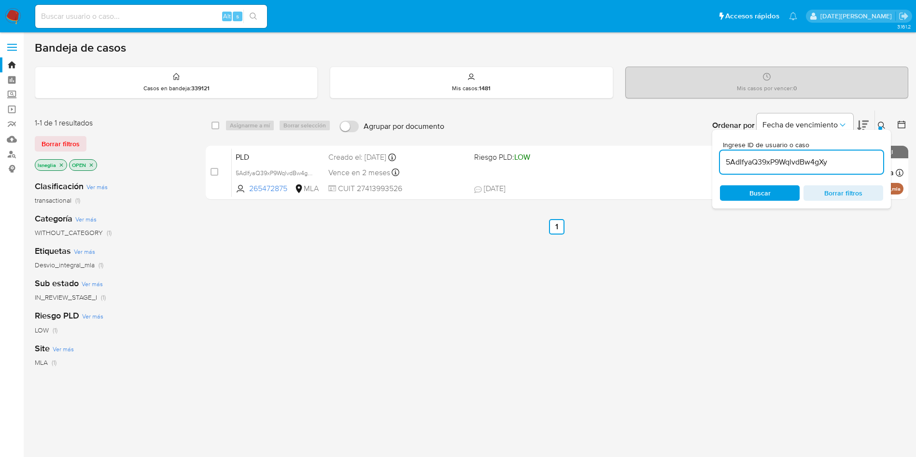
click at [881, 122] on button at bounding box center [883, 126] width 16 height 12
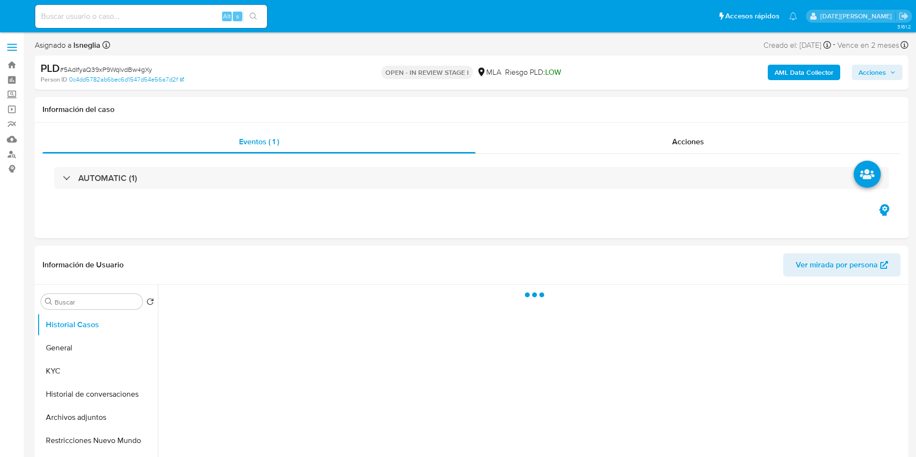
select select "10"
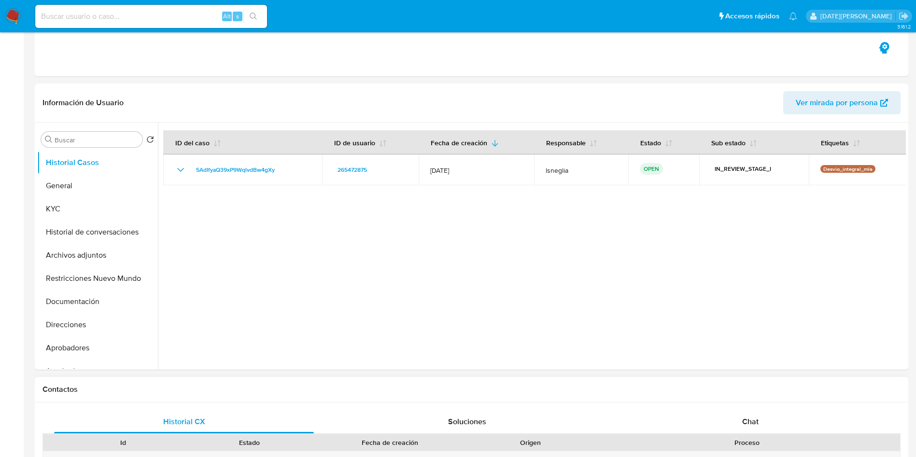
scroll to position [290, 0]
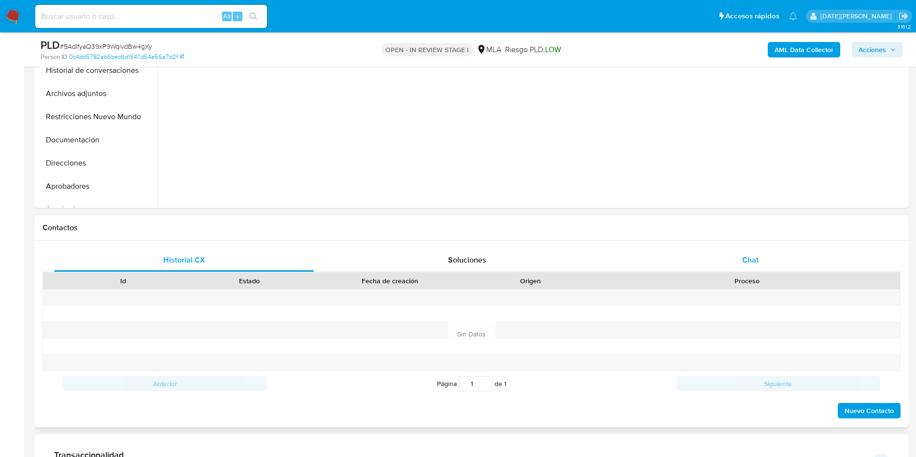
click at [747, 257] on span "Chat" at bounding box center [750, 259] width 16 height 11
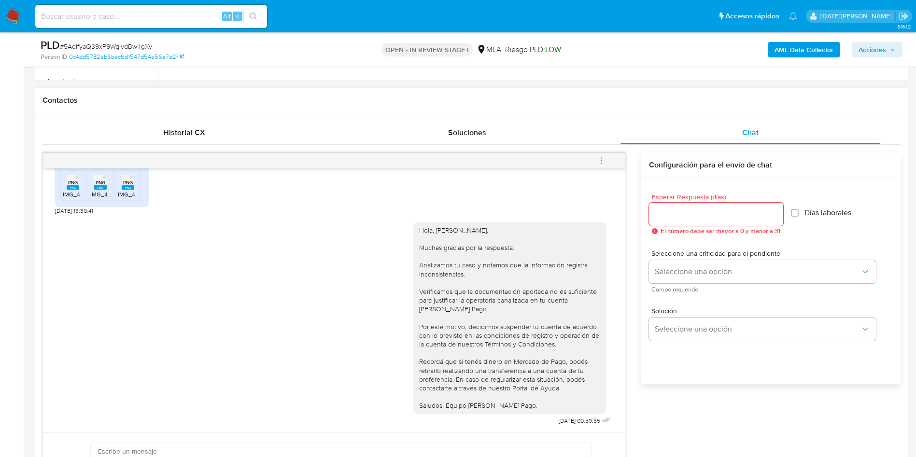
scroll to position [507, 0]
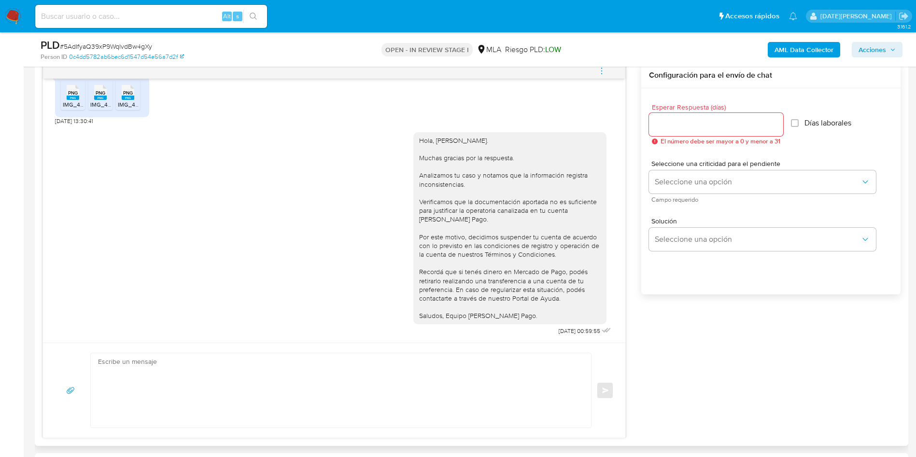
click at [599, 68] on icon "menu-action" at bounding box center [601, 71] width 9 height 9
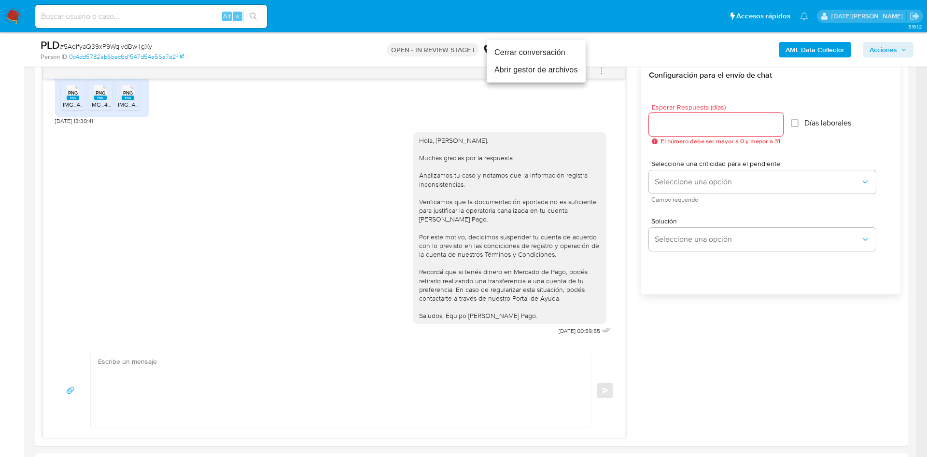
click at [546, 52] on li "Cerrar conversación" at bounding box center [536, 52] width 99 height 17
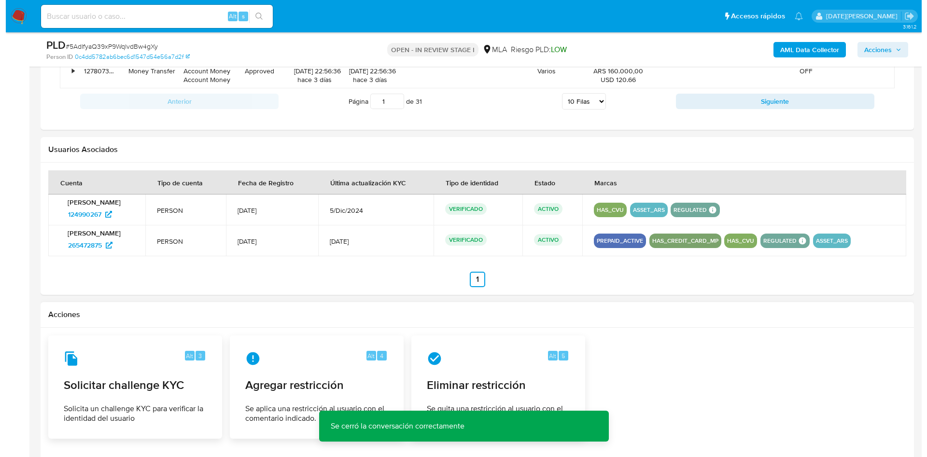
scroll to position [1508, 0]
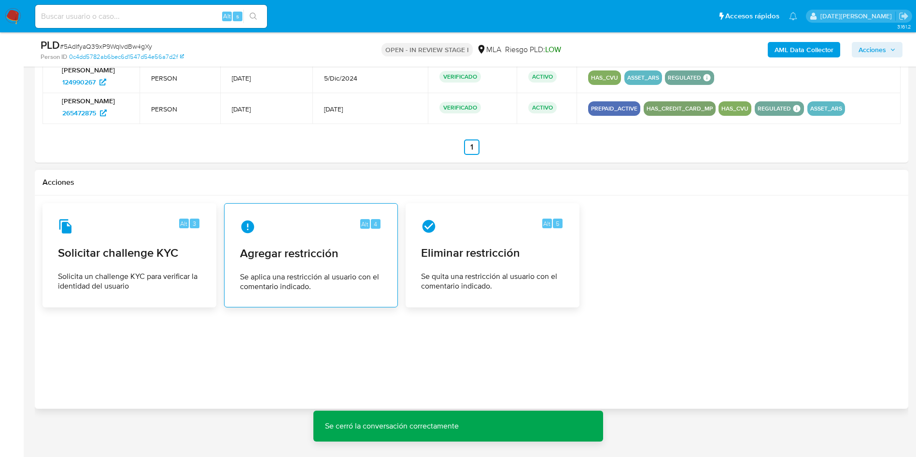
click at [345, 258] on span "Agregar restricción" at bounding box center [311, 253] width 142 height 14
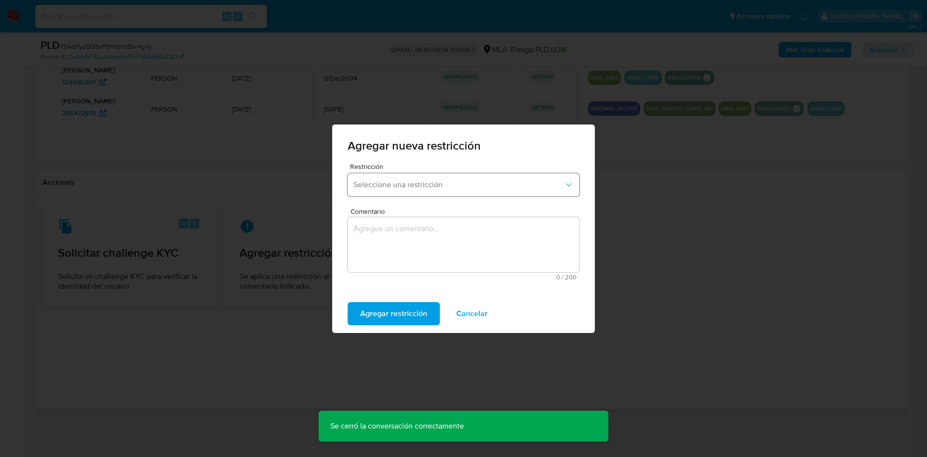
click at [461, 183] on span "Seleccione una restricción" at bounding box center [458, 185] width 211 height 10
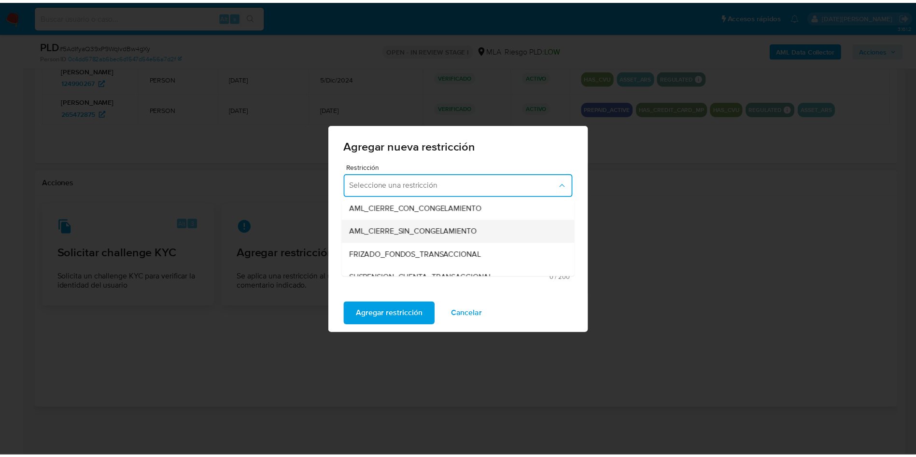
scroll to position [145, 0]
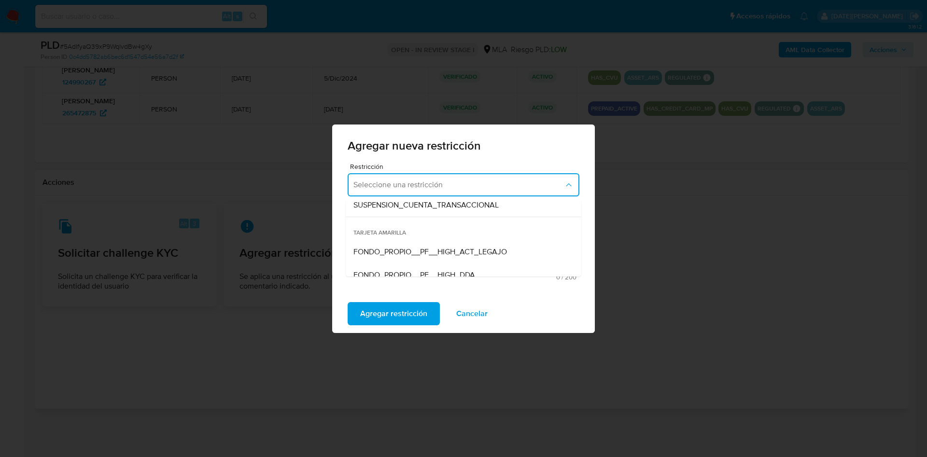
click at [475, 209] on span "SUSPENSION_CUENTA_TRANSACCIONAL" at bounding box center [425, 205] width 145 height 10
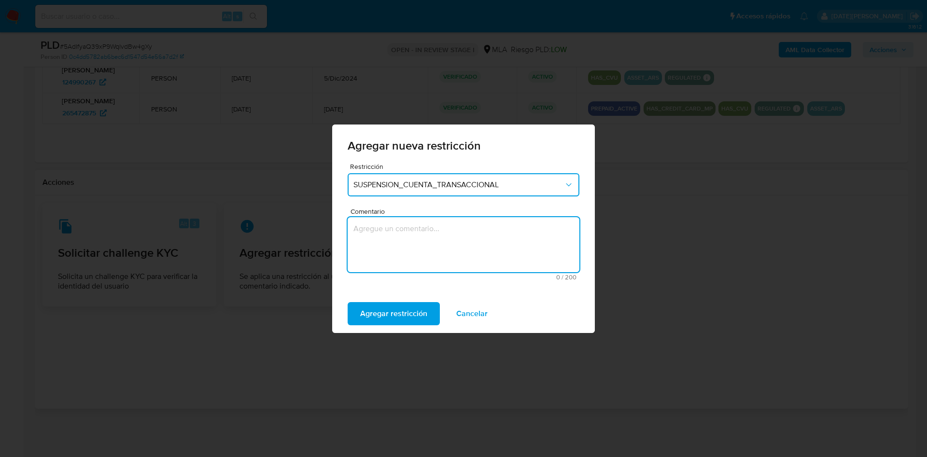
click at [462, 243] on textarea "Comentario" at bounding box center [464, 244] width 232 height 55
type textarea "aml"
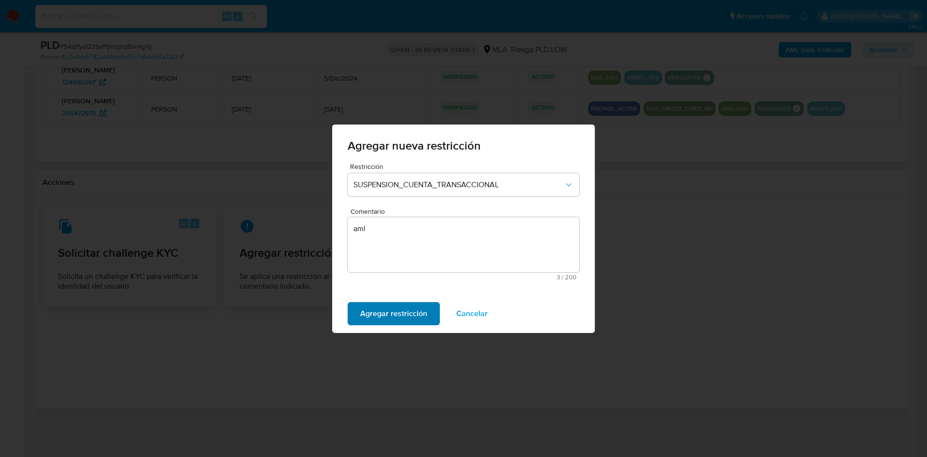
click at [398, 309] on span "Agregar restricción" at bounding box center [393, 313] width 67 height 21
click at [394, 311] on span "Confirmar" at bounding box center [377, 313] width 35 height 21
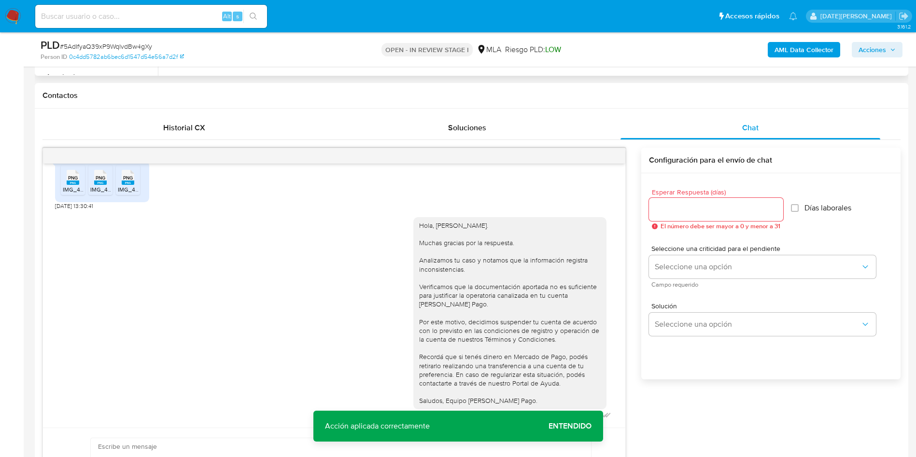
scroll to position [205, 0]
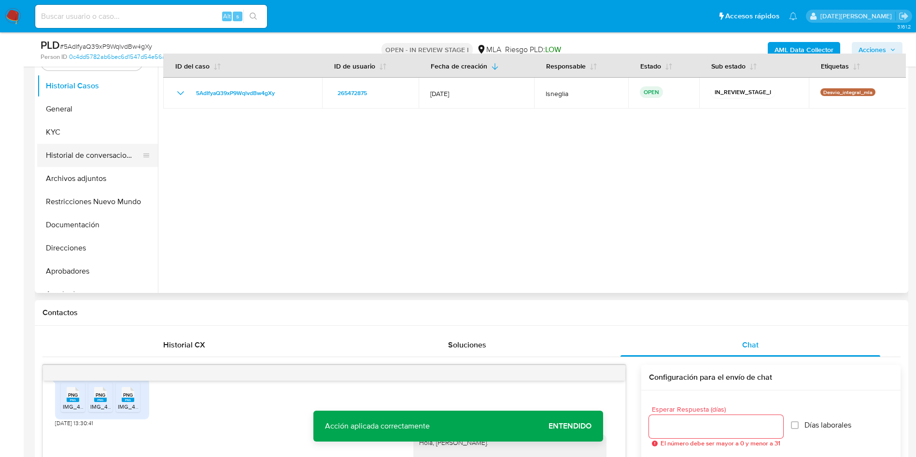
click at [71, 152] on button "Historial de conversaciones" at bounding box center [93, 155] width 113 height 23
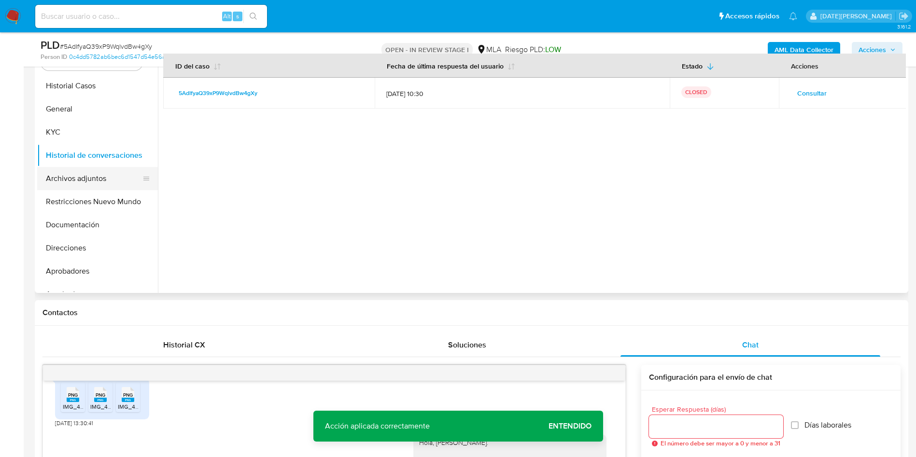
click at [93, 172] on button "Archivos adjuntos" at bounding box center [93, 178] width 113 height 23
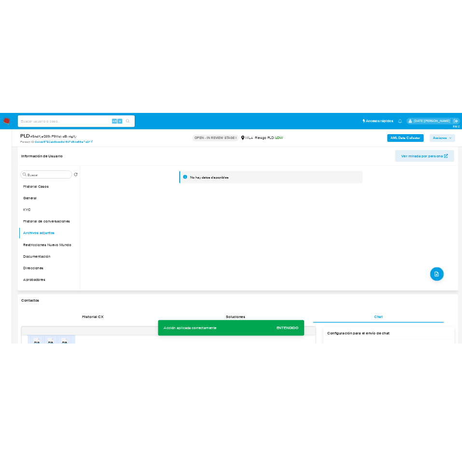
scroll to position [132, 0]
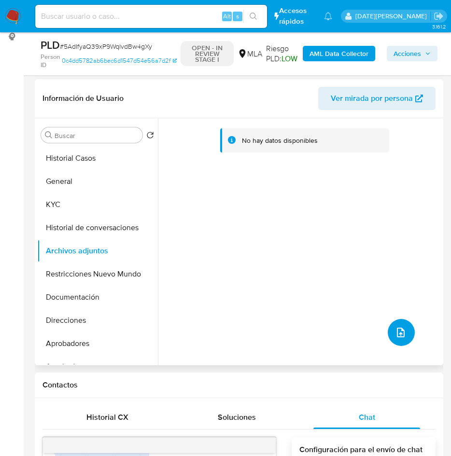
click at [404, 327] on button "upload-file" at bounding box center [401, 332] width 27 height 27
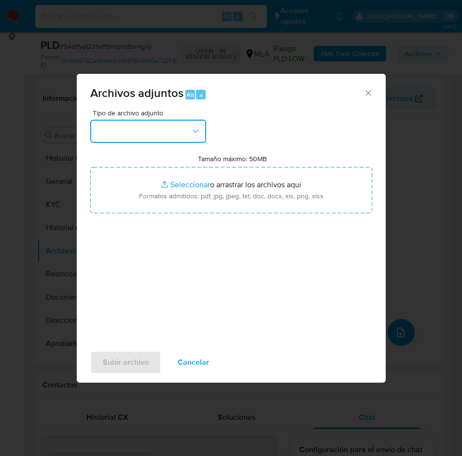
click at [173, 131] on button "button" at bounding box center [148, 131] width 116 height 23
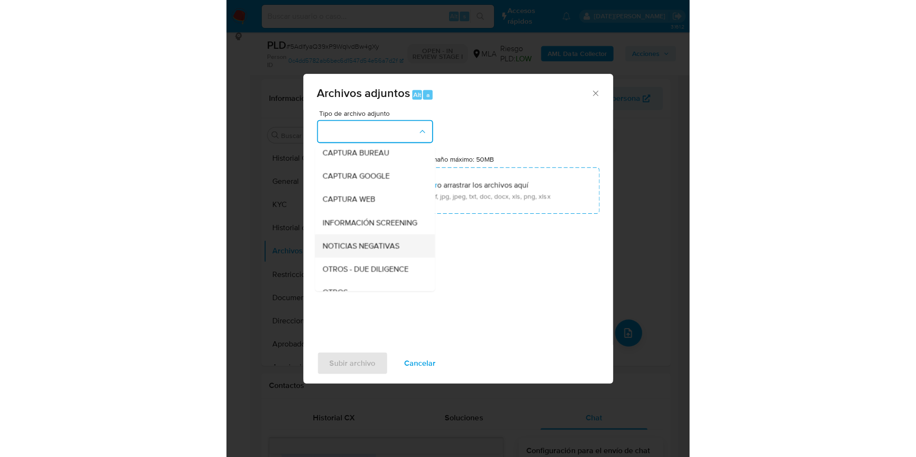
scroll to position [72, 0]
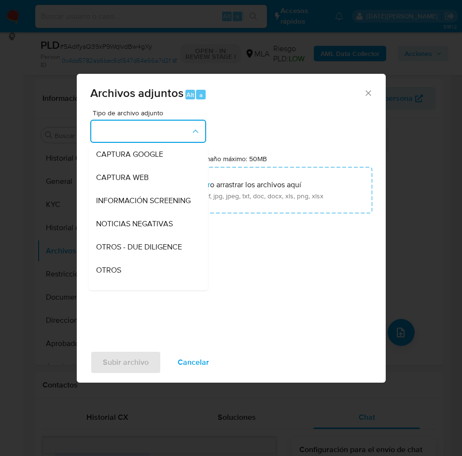
click at [113, 272] on div "OTROS" at bounding box center [145, 270] width 98 height 23
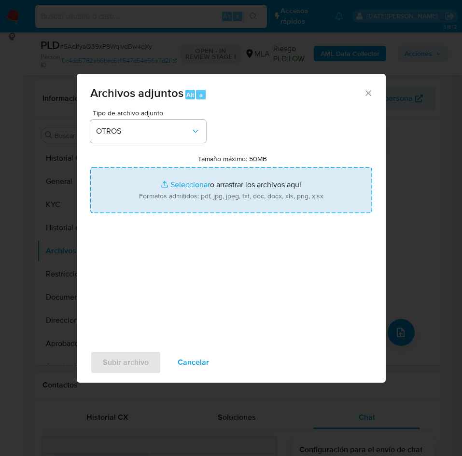
type input "C:\fakepath\Caselog 5AdIfyaQ39xP9WqlvdBw4gXy.docx"
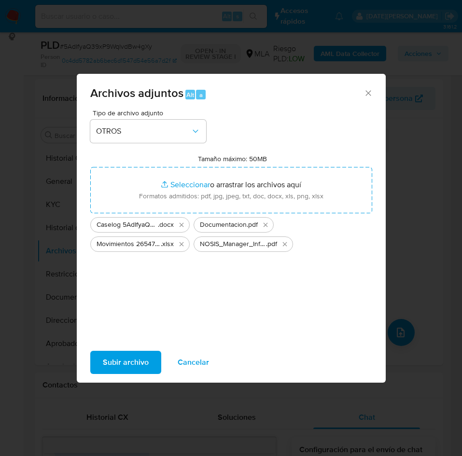
click at [136, 362] on span "Subir archivo" at bounding box center [126, 362] width 46 height 21
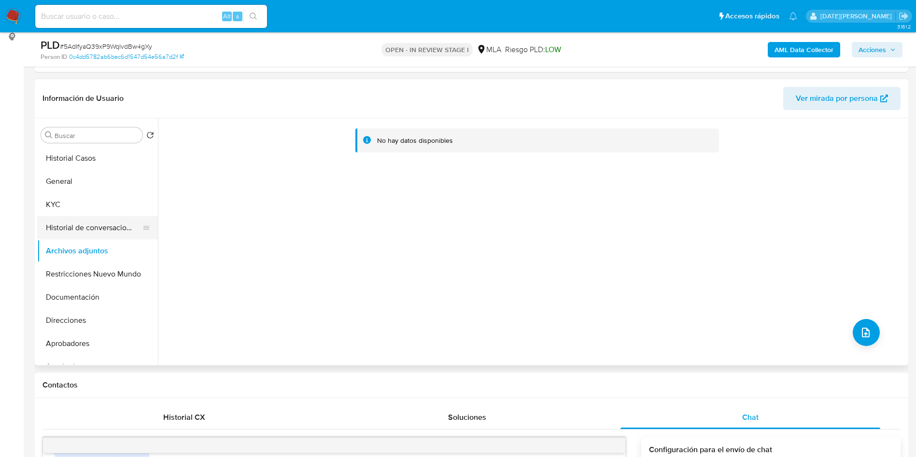
click at [78, 225] on button "Historial de conversaciones" at bounding box center [93, 227] width 113 height 23
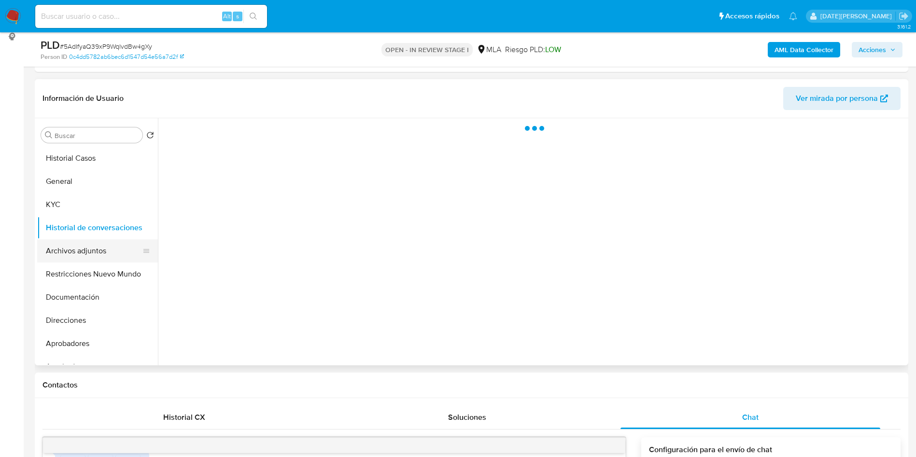
click at [78, 254] on button "Archivos adjuntos" at bounding box center [93, 250] width 113 height 23
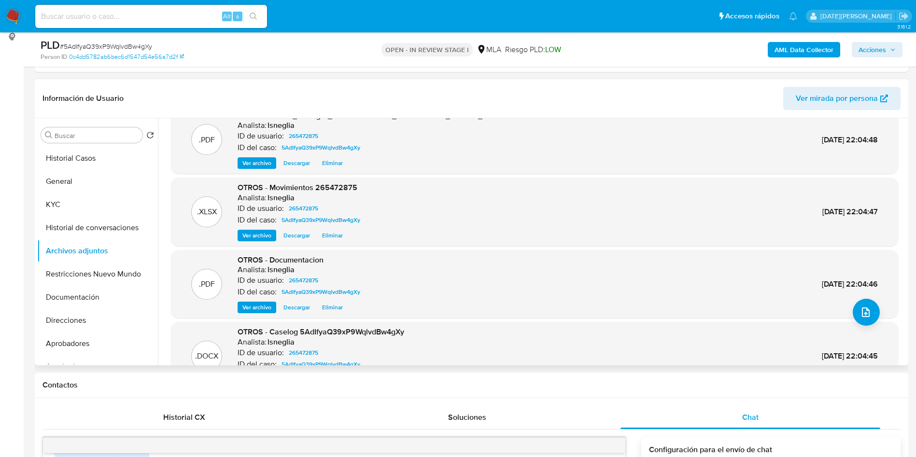
scroll to position [54, 0]
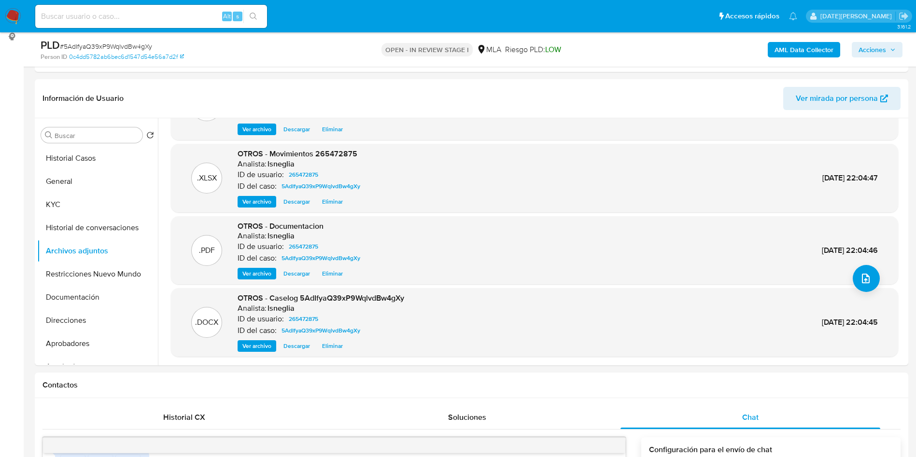
click at [818, 46] on b "AML Data Collector" at bounding box center [803, 49] width 59 height 15
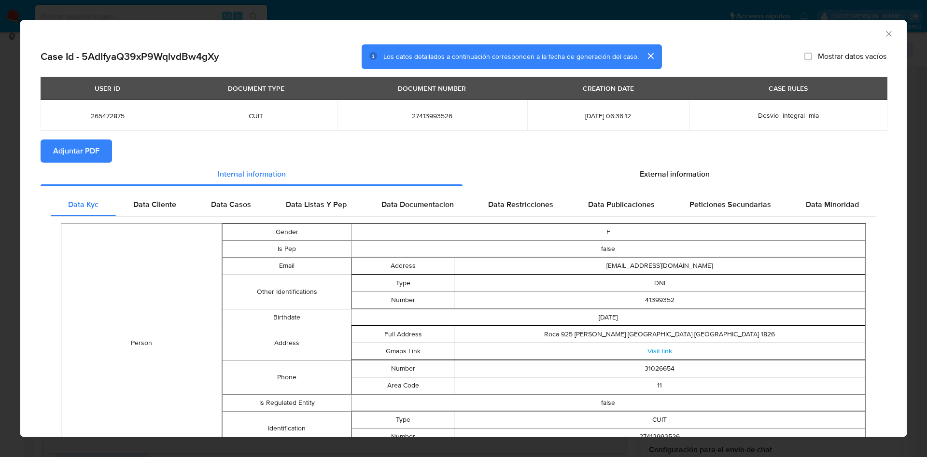
click at [71, 152] on span "Adjuntar PDF" at bounding box center [76, 151] width 46 height 21
drag, startPoint x: 141, startPoint y: 197, endPoint x: 162, endPoint y: 199, distance: 20.9
click at [140, 197] on div "Data Cliente" at bounding box center [155, 206] width 78 height 23
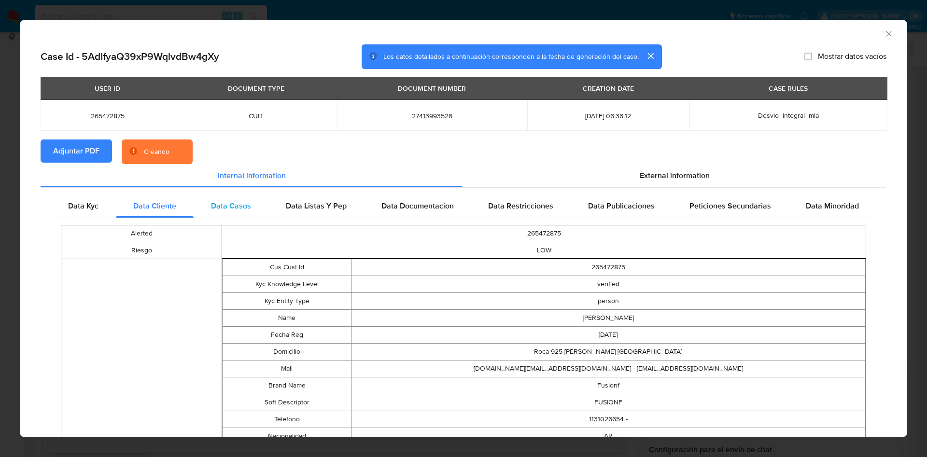
click at [211, 200] on span "Data Casos" at bounding box center [231, 205] width 40 height 11
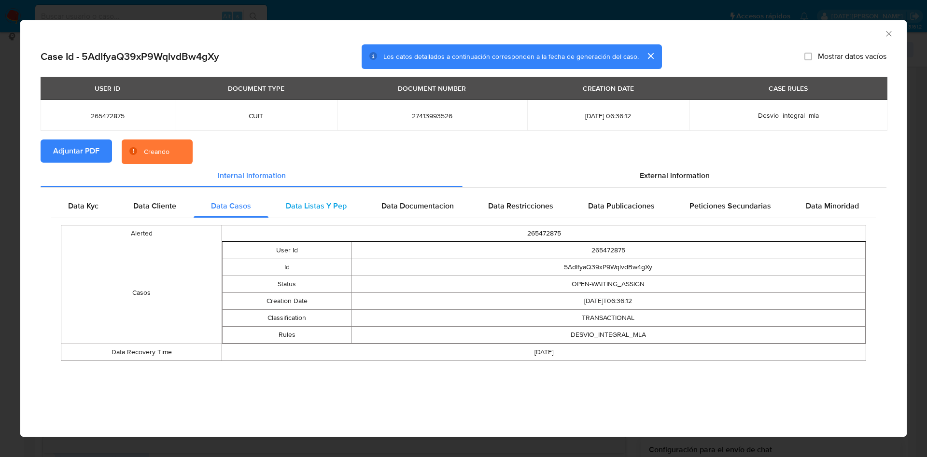
click at [287, 201] on span "Data Listas Y Pep" at bounding box center [316, 205] width 61 height 11
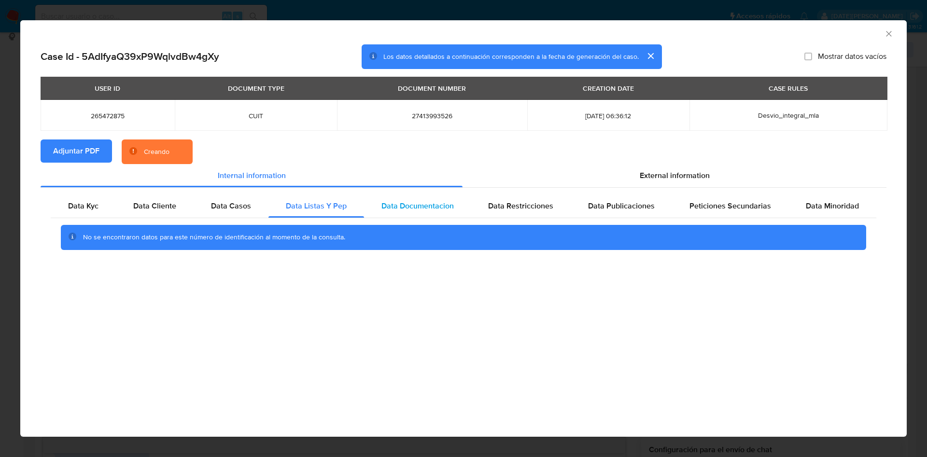
click at [400, 201] on span "Data Documentacion" at bounding box center [417, 205] width 72 height 11
click at [513, 202] on span "Data Restricciones" at bounding box center [520, 205] width 65 height 11
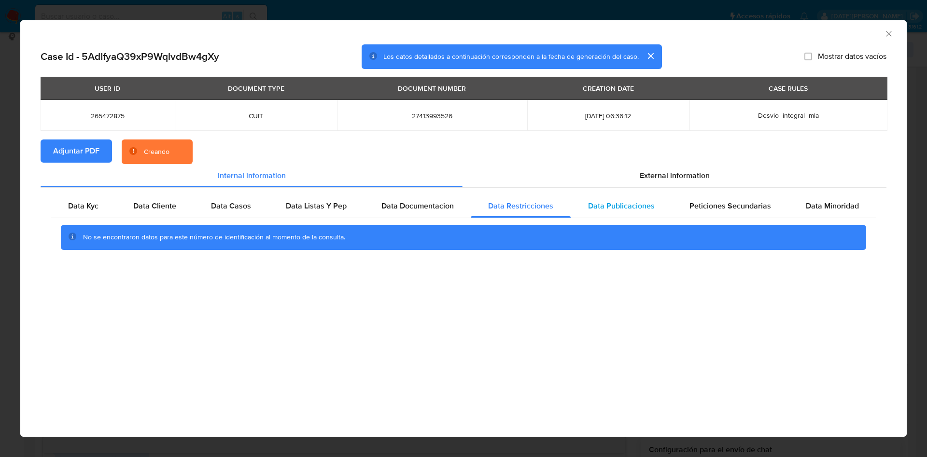
click at [609, 202] on span "Data Publicaciones" at bounding box center [621, 205] width 67 height 11
click at [687, 205] on div "Peticiones Secundarias" at bounding box center [730, 206] width 116 height 23
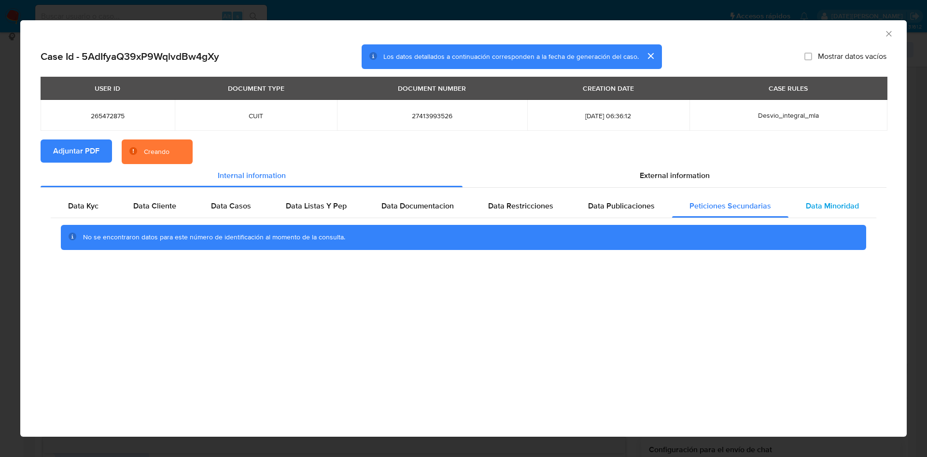
click at [796, 204] on div "Data Minoridad" at bounding box center [832, 206] width 88 height 23
click at [677, 181] on span "External information" at bounding box center [675, 175] width 70 height 11
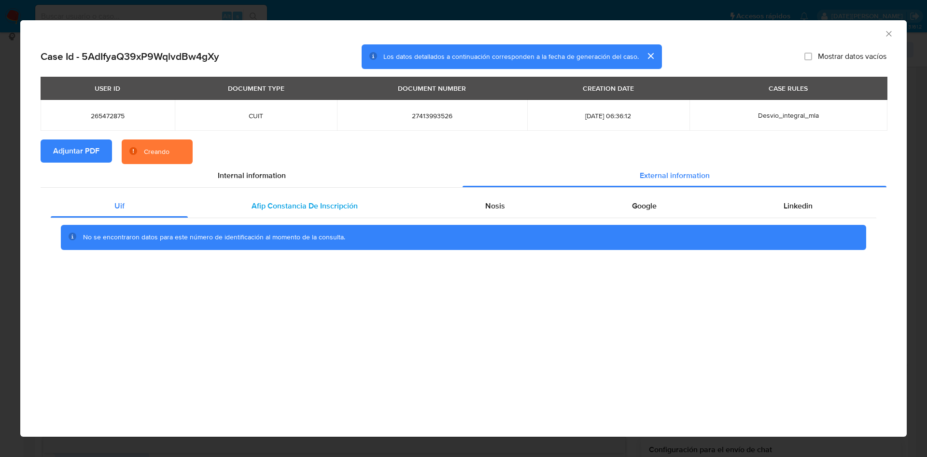
click at [242, 199] on div "Afip Constancia De Inscripción" at bounding box center [304, 206] width 233 height 23
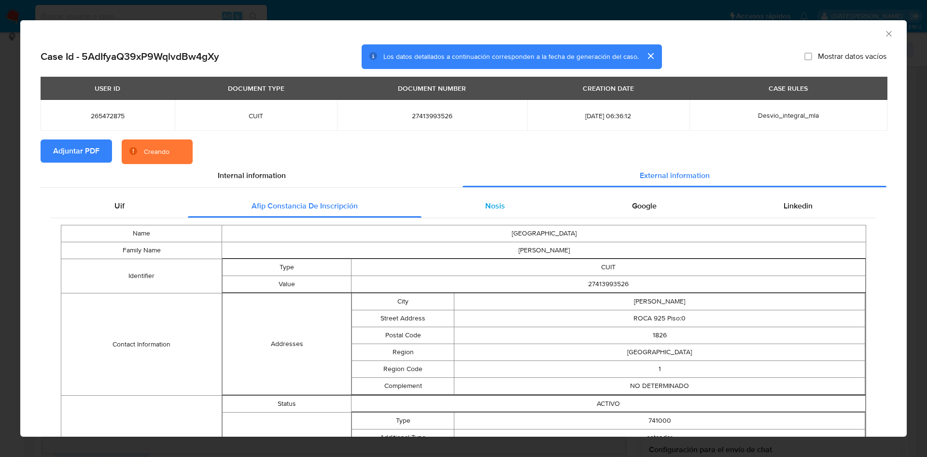
click at [485, 201] on span "Nosis" at bounding box center [495, 205] width 20 height 11
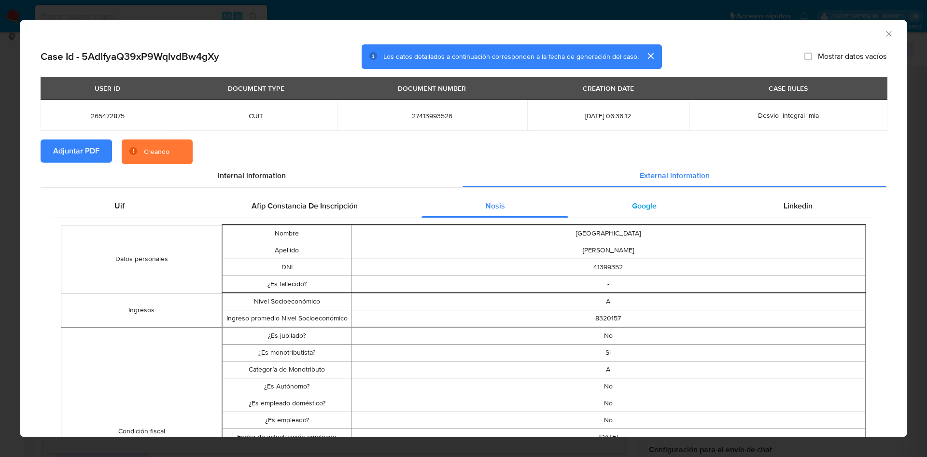
click at [620, 204] on div "Google" at bounding box center [644, 206] width 152 height 23
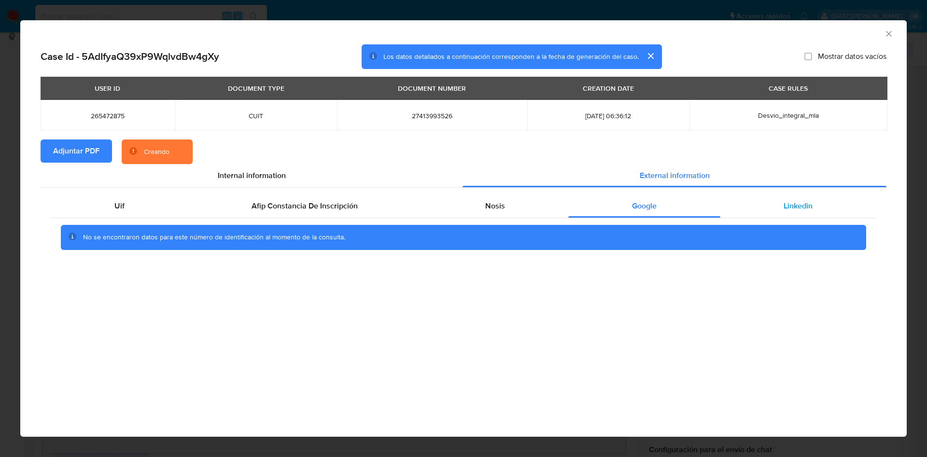
click at [752, 196] on div "Linkedin" at bounding box center [798, 206] width 156 height 23
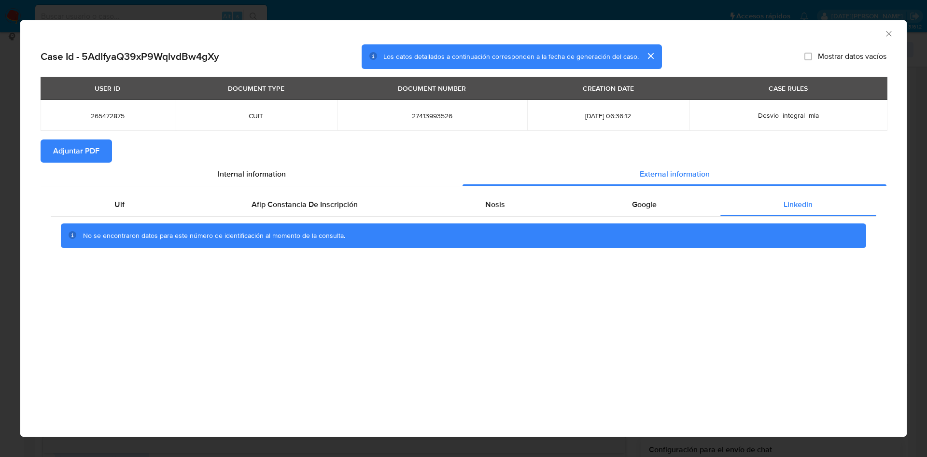
click at [892, 32] on icon "Cerrar ventana" at bounding box center [889, 34] width 10 height 10
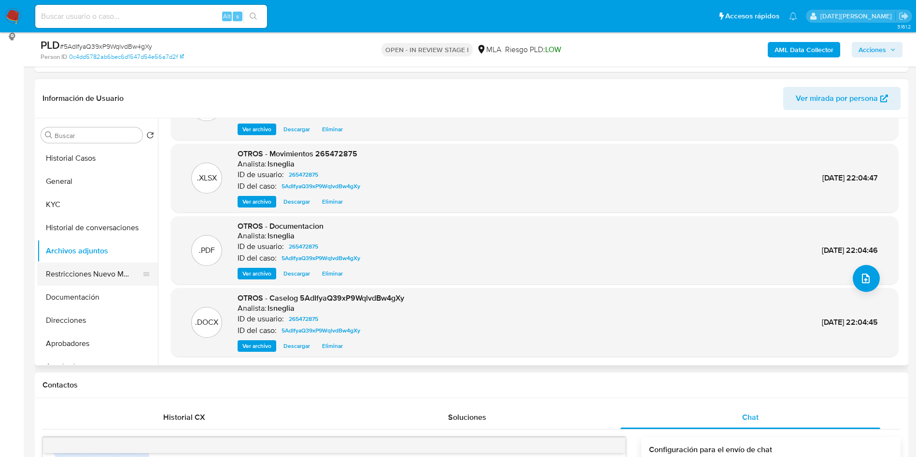
drag, startPoint x: 104, startPoint y: 281, endPoint x: 100, endPoint y: 265, distance: 16.4
click at [103, 281] on button "Restricciones Nuevo Mundo" at bounding box center [93, 274] width 113 height 23
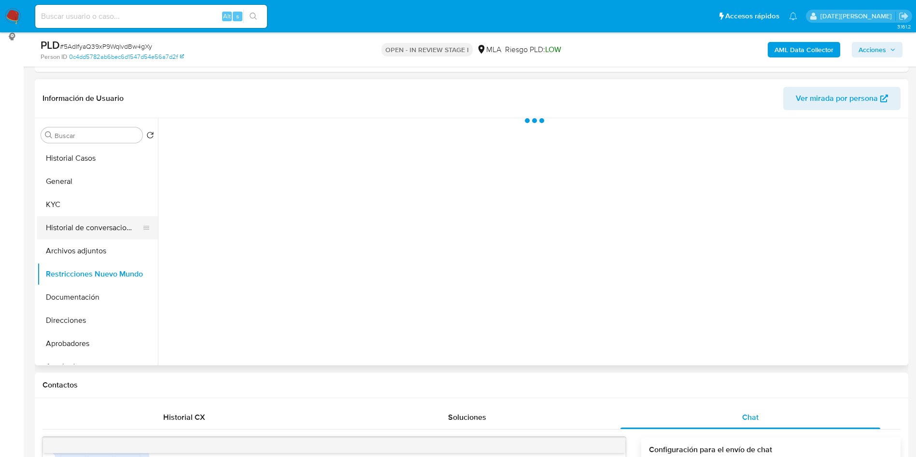
scroll to position [0, 0]
click at [96, 228] on button "Historial de conversaciones" at bounding box center [93, 227] width 113 height 23
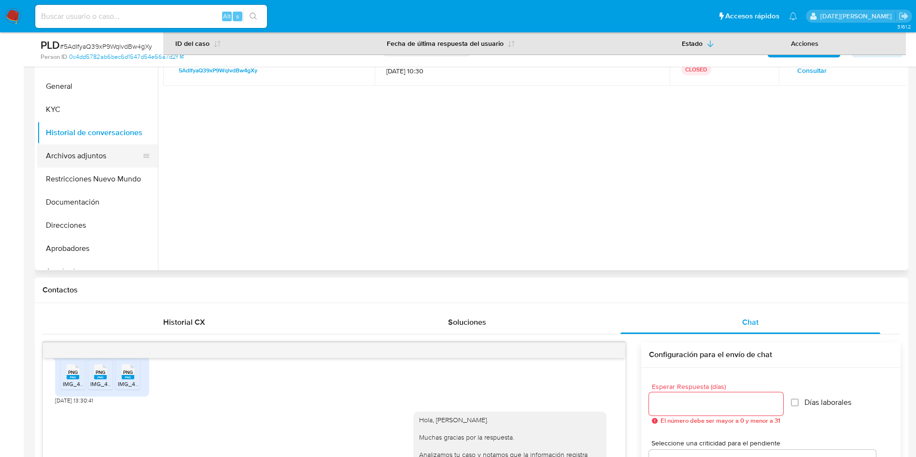
scroll to position [205, 0]
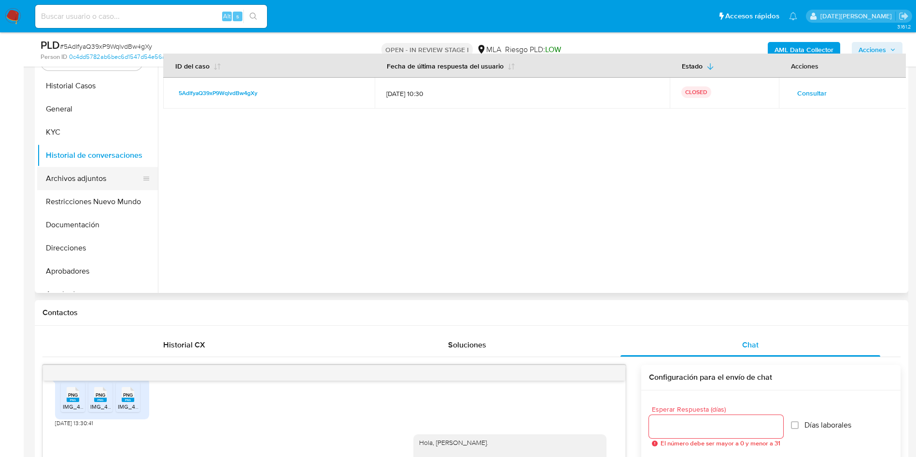
click at [88, 188] on button "Archivos adjuntos" at bounding box center [93, 178] width 113 height 23
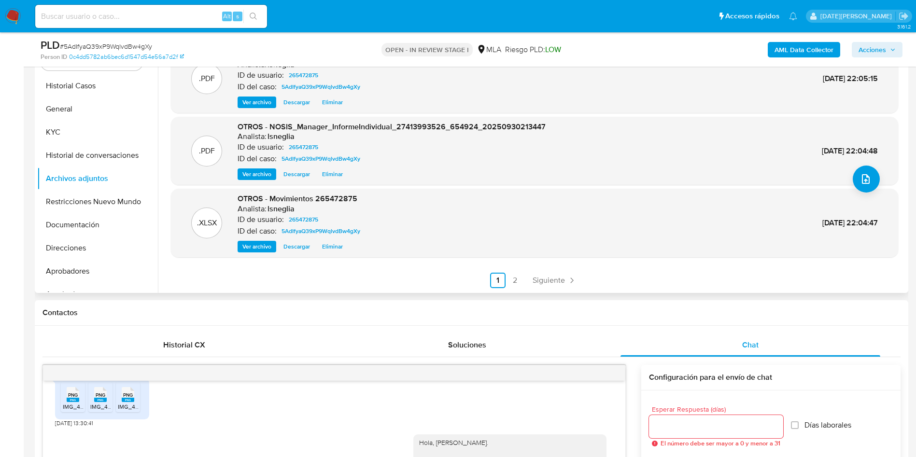
click at [514, 272] on div ".PDF 5AdIfyaQ39xP9WqlvdBw4gXy_internal_info_2025_09_30__22_05_15.pdf - 5AdIfyaQ…" at bounding box center [534, 130] width 727 height 316
click at [514, 279] on link "2" at bounding box center [514, 280] width 15 height 15
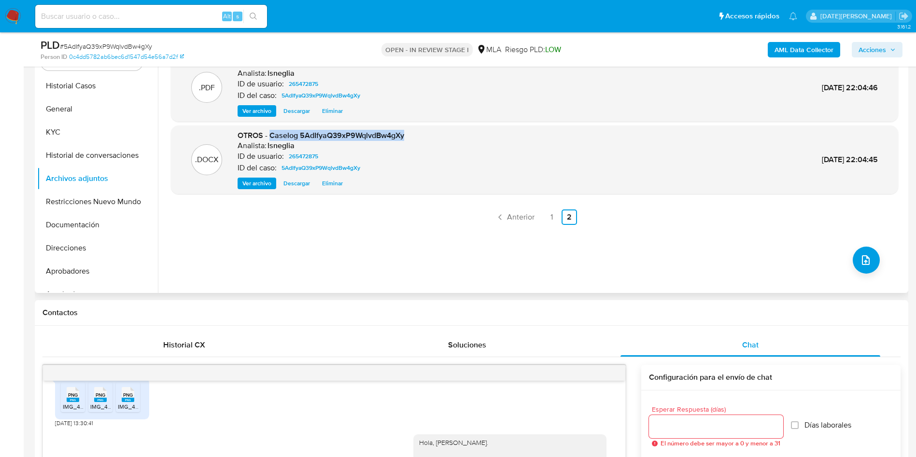
drag, startPoint x: 271, startPoint y: 135, endPoint x: 424, endPoint y: 136, distance: 153.1
click at [424, 136] on div ".DOCX OTROS - Caselog 5AdIfyaQ39xP9WqlvdBw4gXy Analista: lsneglia ID de usuario…" at bounding box center [534, 159] width 717 height 59
copy span "Caselog 5AdIfyaQ39xP9WqlvdBw4gXy"
click at [84, 203] on button "Restricciones Nuevo Mundo" at bounding box center [93, 201] width 113 height 23
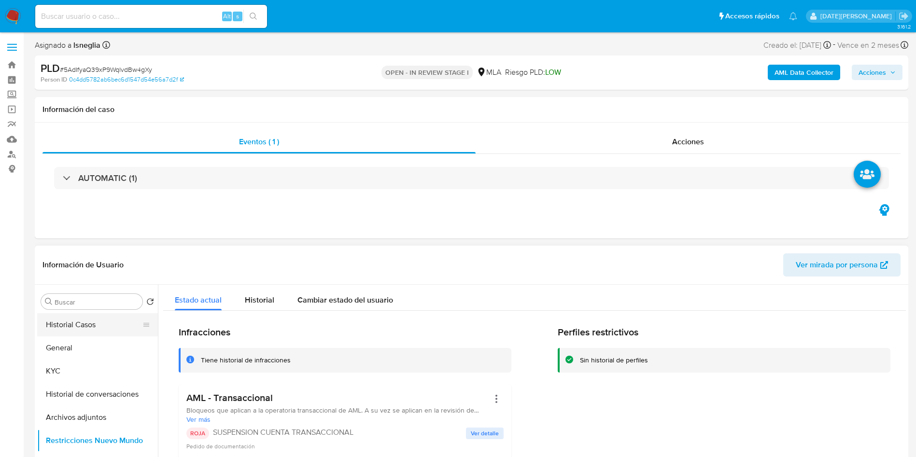
click at [79, 324] on button "Historial Casos" at bounding box center [93, 324] width 113 height 23
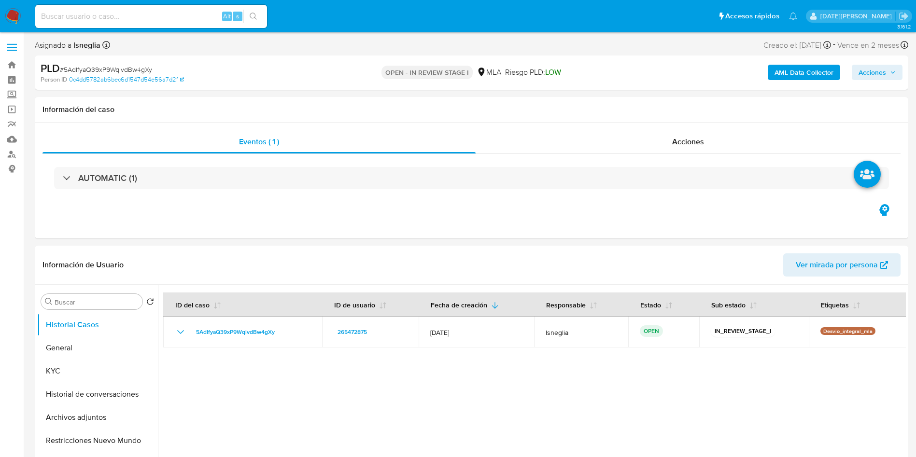
click at [889, 67] on span "Acciones" at bounding box center [876, 73] width 37 height 14
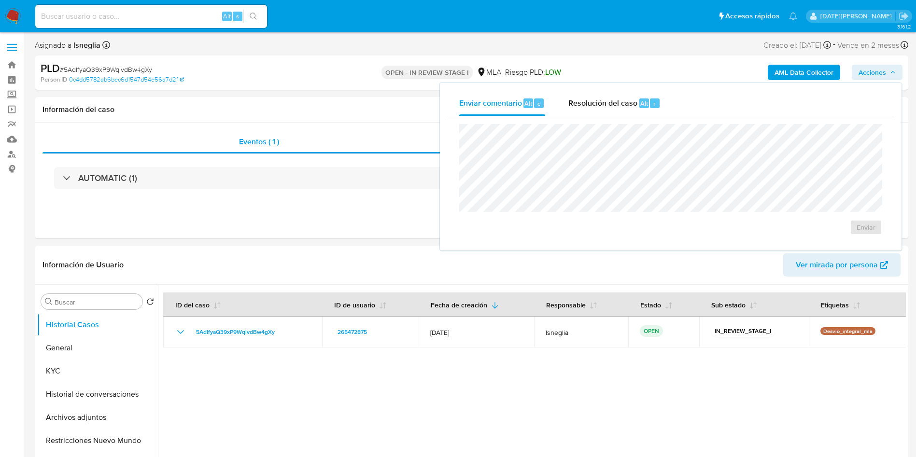
drag, startPoint x: 591, startPoint y: 98, endPoint x: 591, endPoint y: 123, distance: 24.6
click at [591, 98] on span "Resolución del caso" at bounding box center [602, 103] width 69 height 11
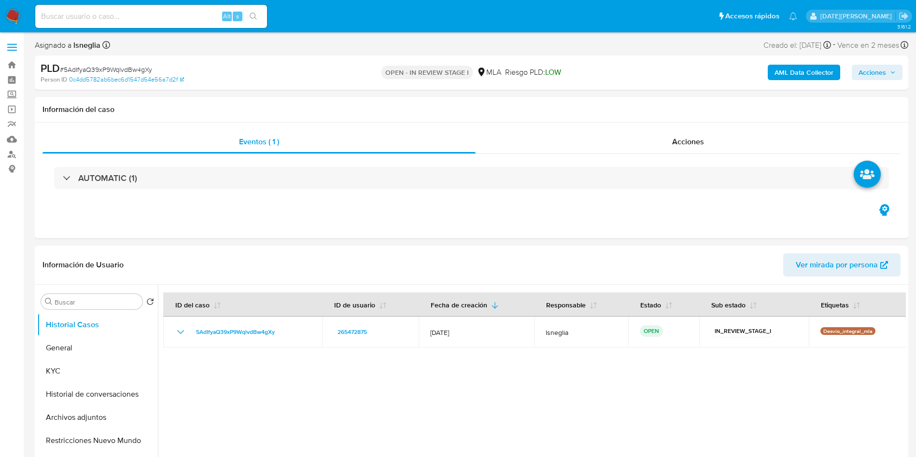
click at [887, 75] on span "Acciones" at bounding box center [876, 73] width 37 height 14
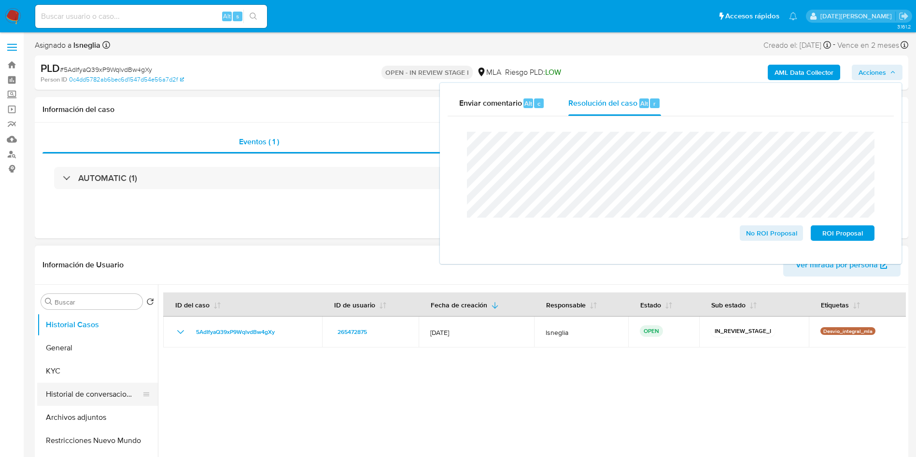
click at [86, 395] on button "Historial de conversaciones" at bounding box center [93, 394] width 113 height 23
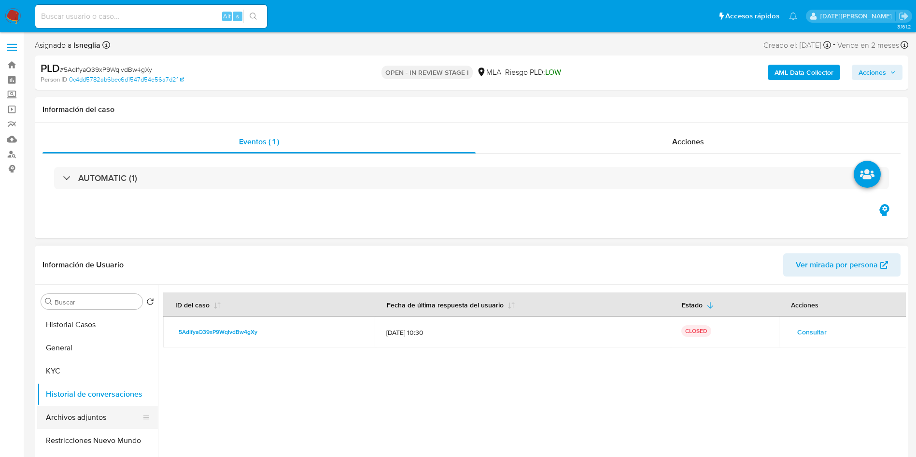
click at [84, 411] on button "Archivos adjuntos" at bounding box center [93, 417] width 113 height 23
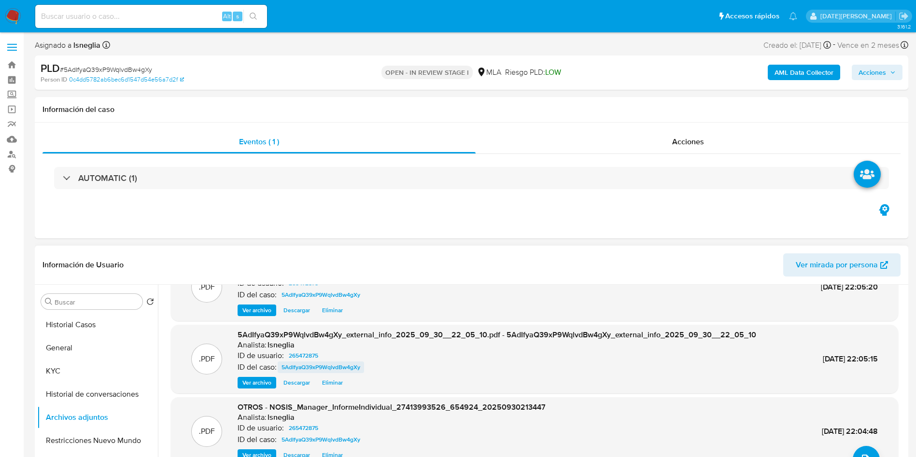
scroll to position [72, 0]
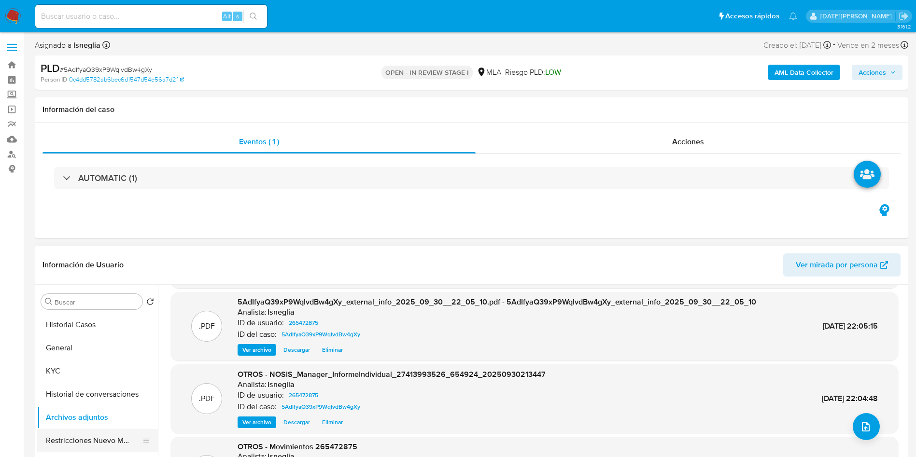
click at [100, 440] on button "Restricciones Nuevo Mundo" at bounding box center [93, 440] width 113 height 23
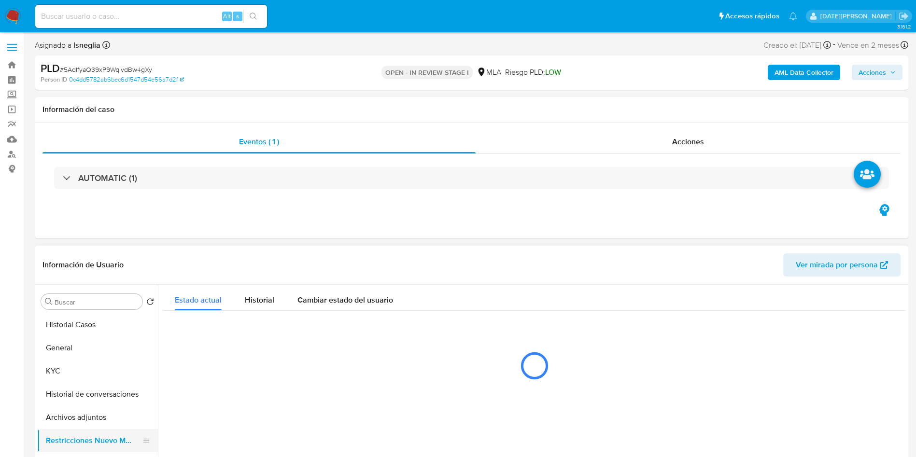
scroll to position [0, 0]
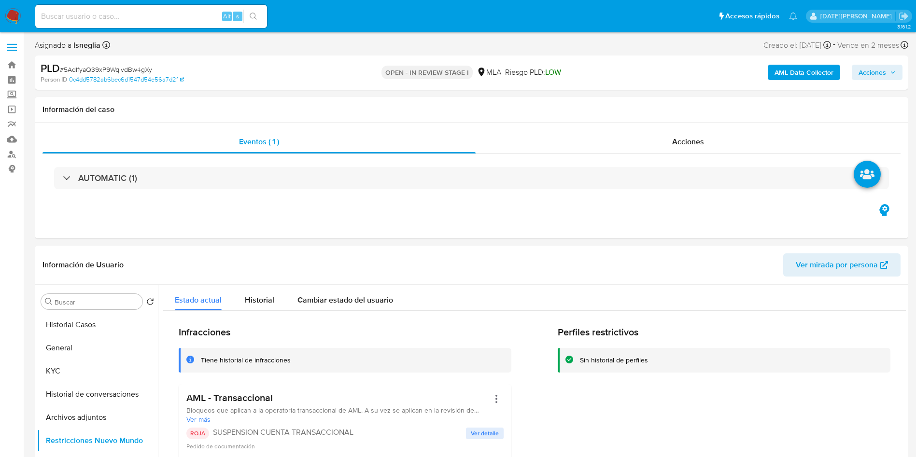
click at [869, 78] on span "Acciones" at bounding box center [872, 72] width 28 height 15
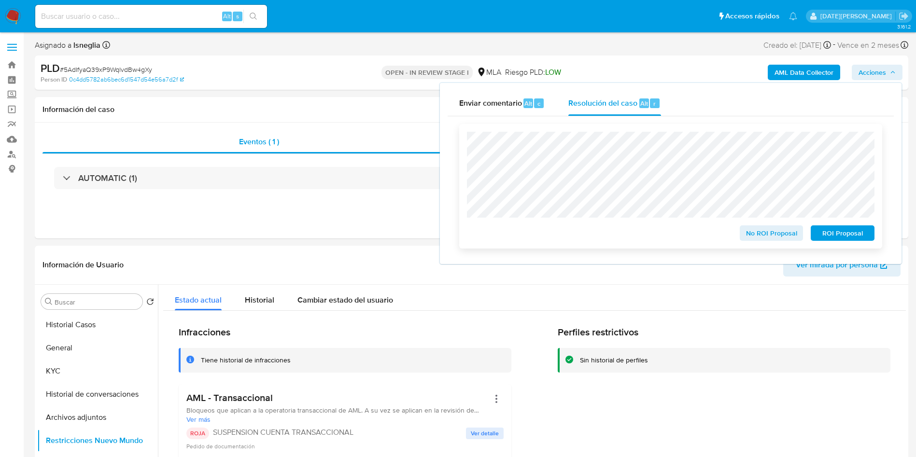
click at [838, 237] on span "ROI Proposal" at bounding box center [842, 233] width 50 height 14
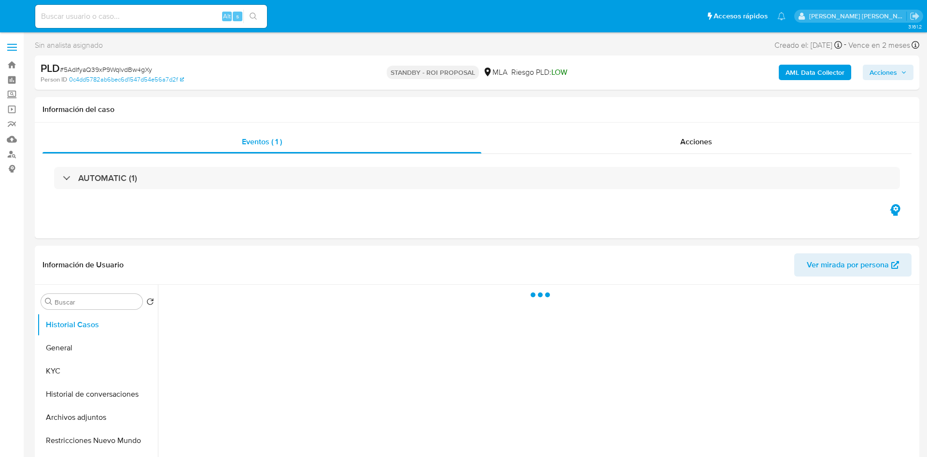
select select "10"
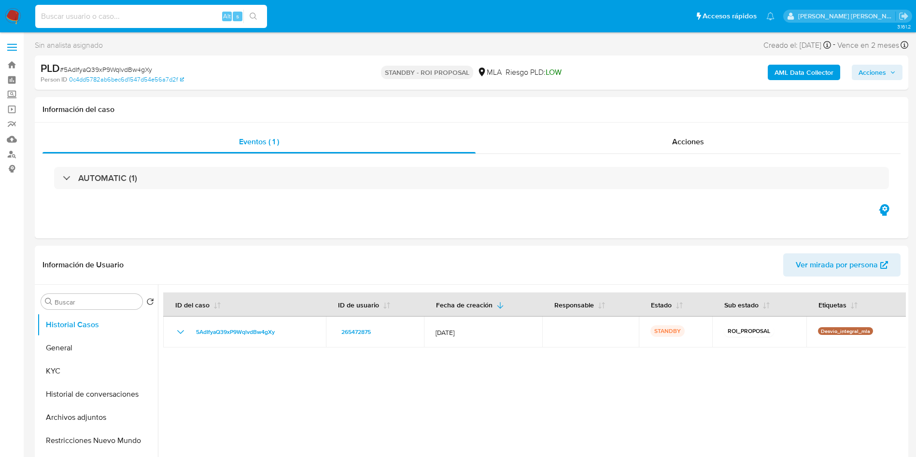
click at [130, 16] on input at bounding box center [151, 16] width 232 height 13
paste input "WUG9Jfc8XDc7Re3FZY2qdOPN"
type input "WUG9Jfc8XDc7Re3FZY2qdOPN"
click at [256, 14] on icon "search-icon" at bounding box center [254, 17] width 8 height 8
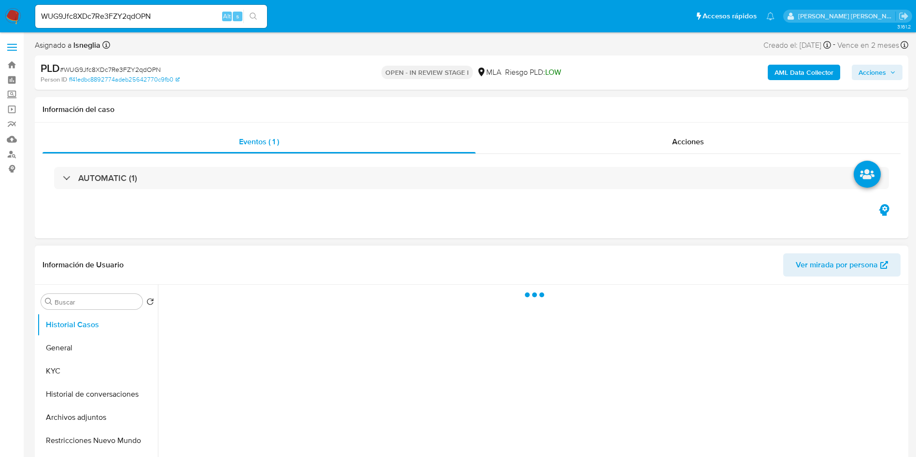
select select "10"
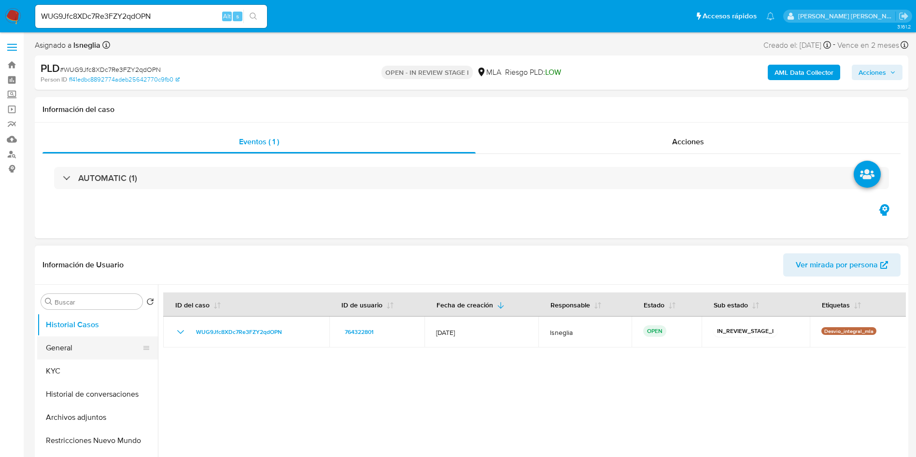
click at [50, 353] on button "General" at bounding box center [93, 348] width 113 height 23
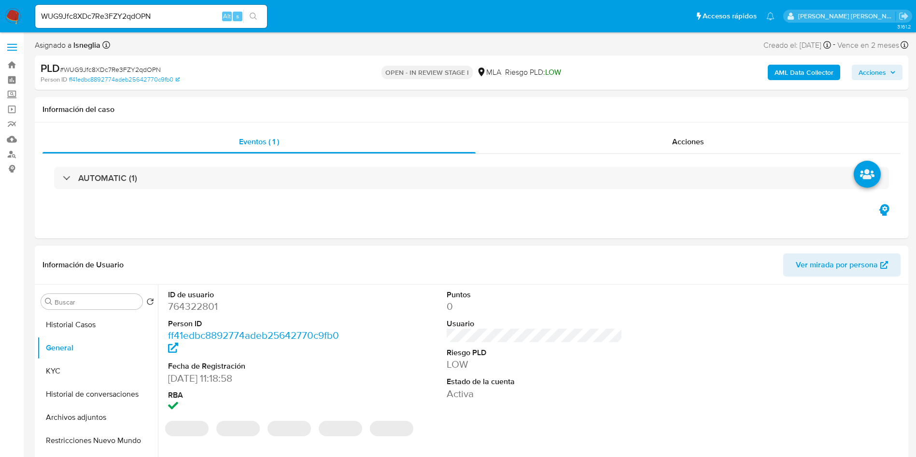
click at [197, 304] on dd "764322801" at bounding box center [256, 307] width 176 height 14
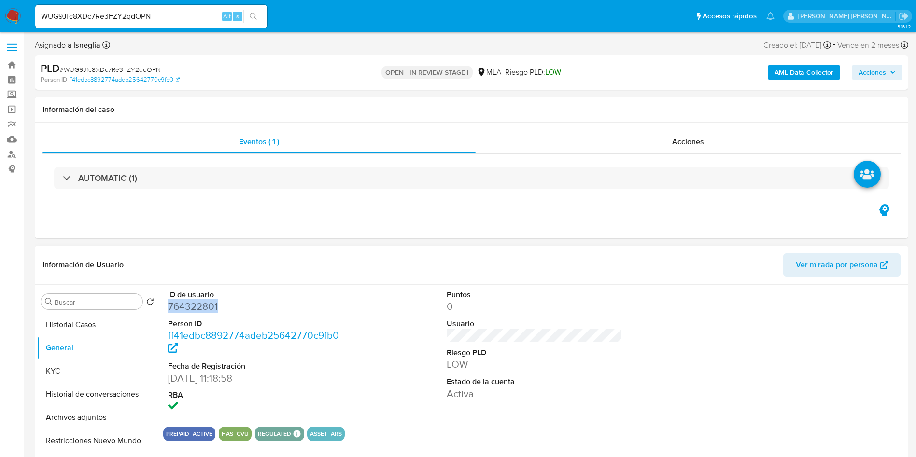
copy dd "764322801"
click at [203, 305] on dd "764322801" at bounding box center [256, 307] width 176 height 14
